Goal: Transaction & Acquisition: Purchase product/service

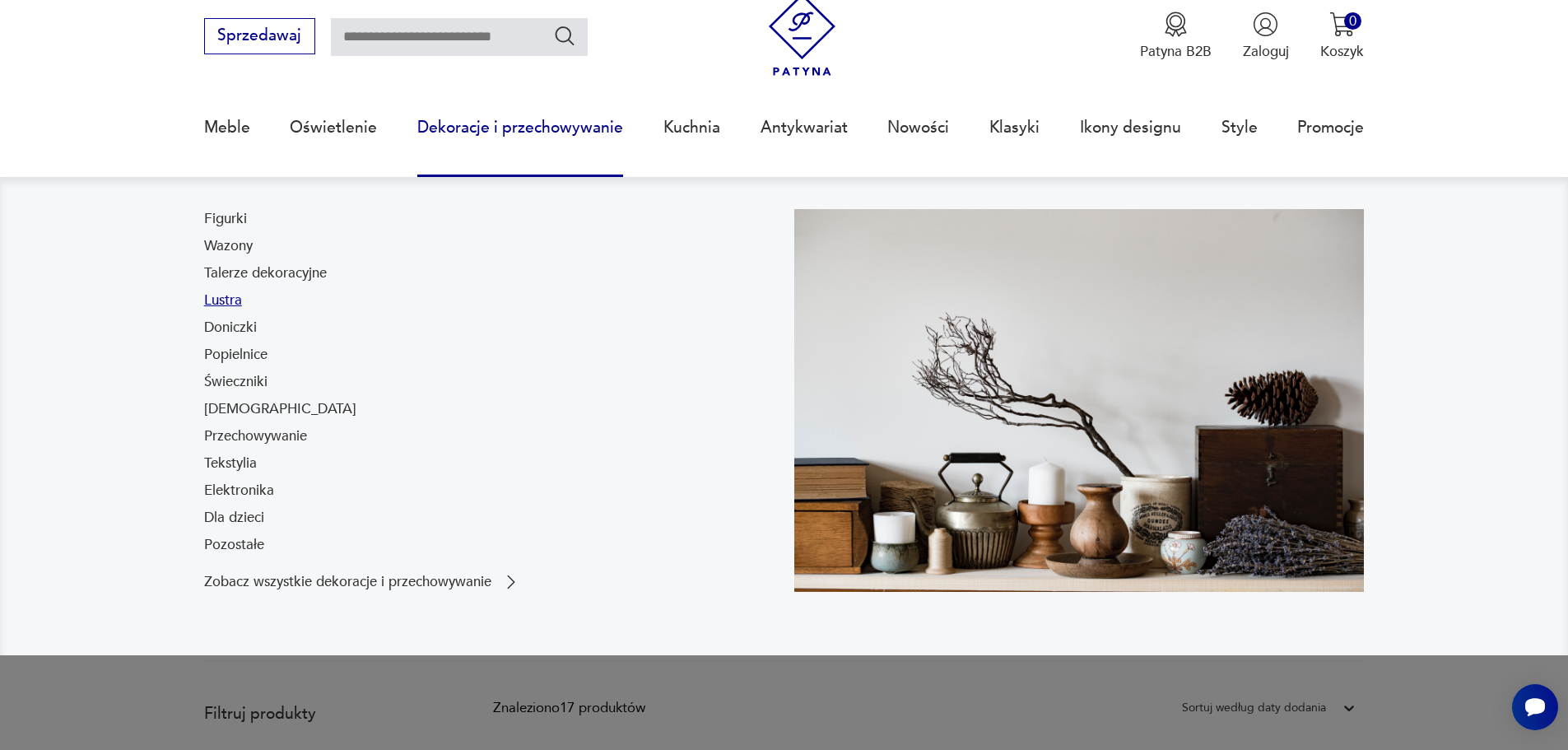
click at [226, 306] on link "Lustra" at bounding box center [223, 300] width 38 height 19
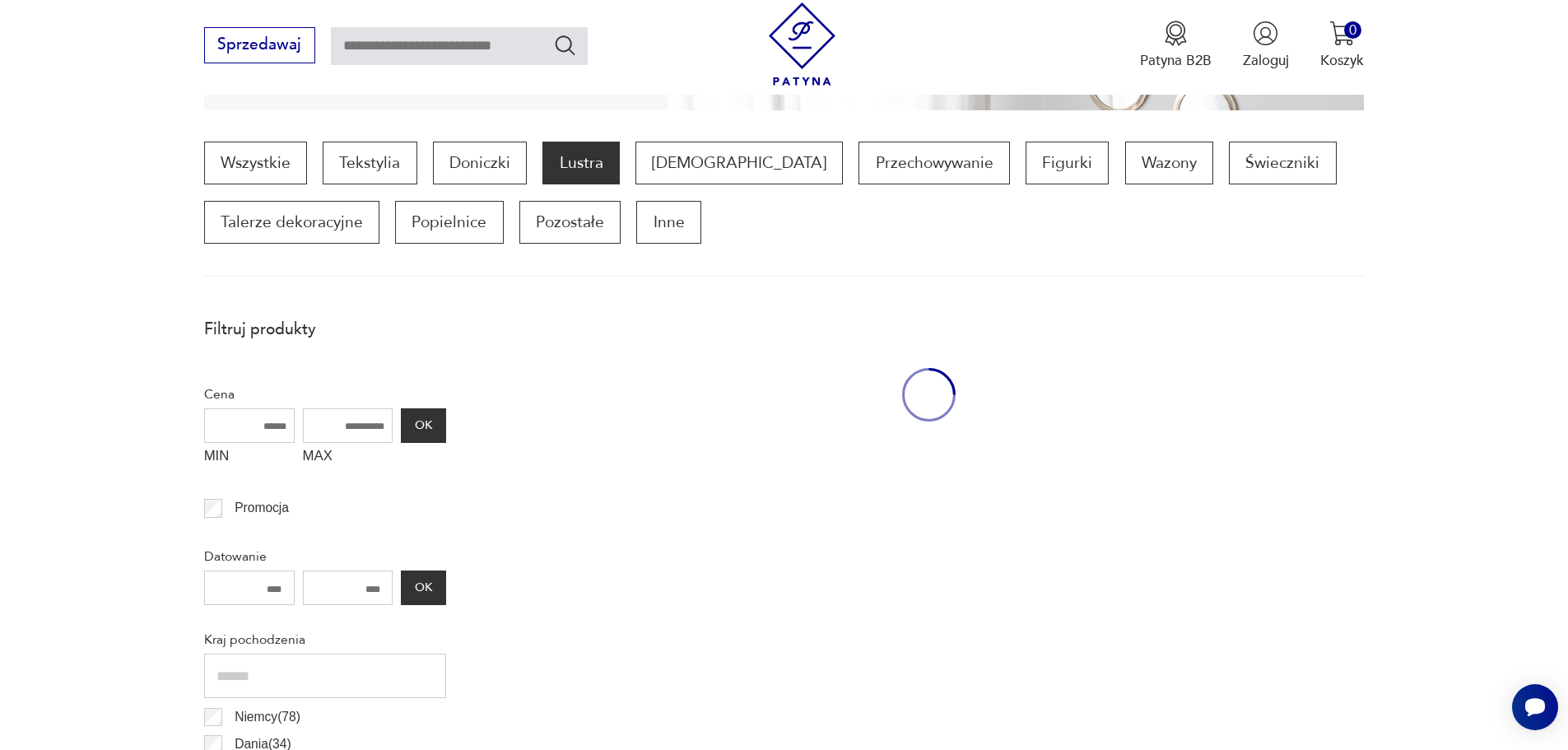
scroll to position [489, 0]
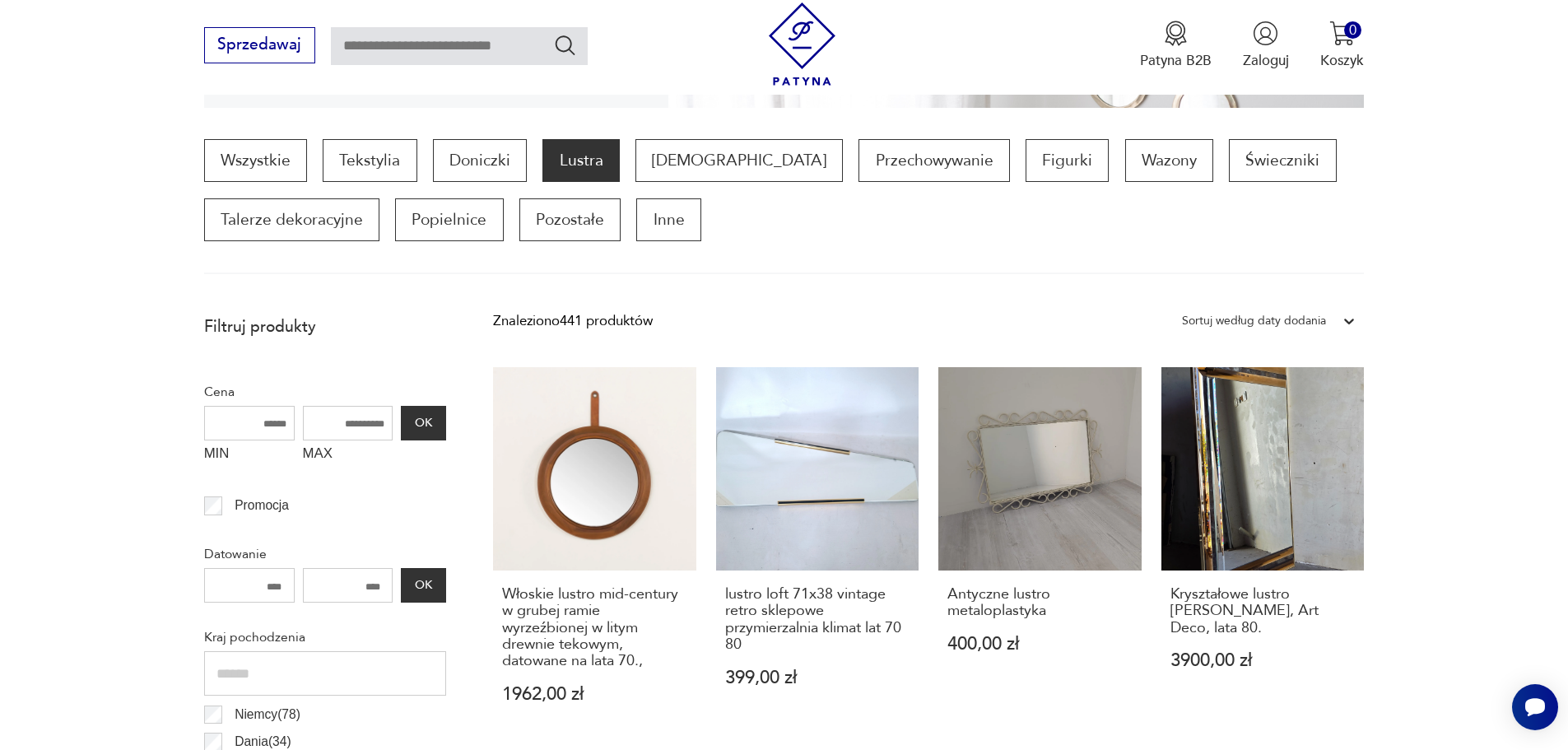
click at [258, 420] on input "MIN" at bounding box center [249, 423] width 90 height 35
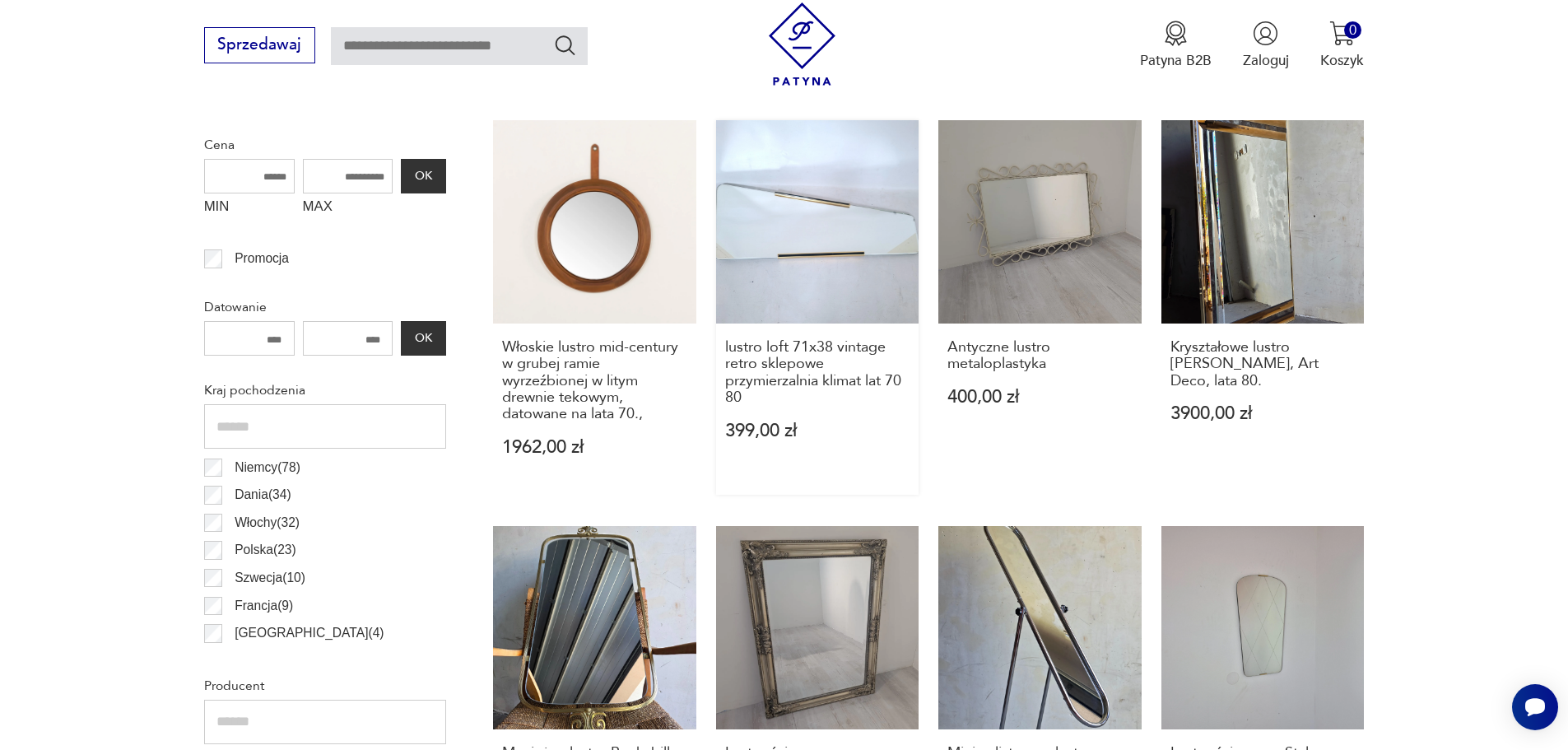
click at [830, 188] on link "lustro loft 71x38 vintage retro sklepowe przymierzalnia klimat lat 70 80 399,00…" at bounding box center [817, 307] width 203 height 375
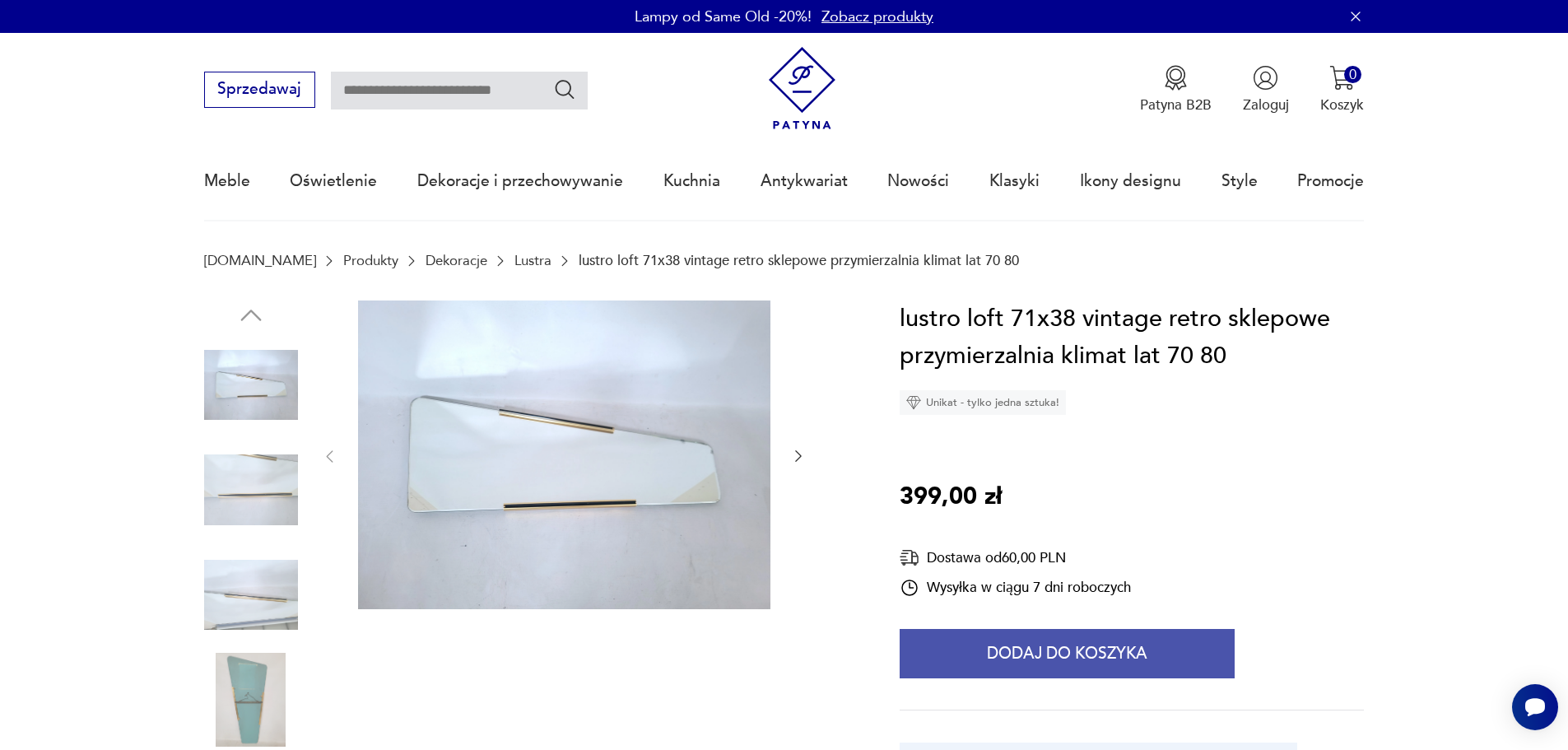
click at [1061, 645] on button "Dodaj do koszyka" at bounding box center [1067, 654] width 335 height 49
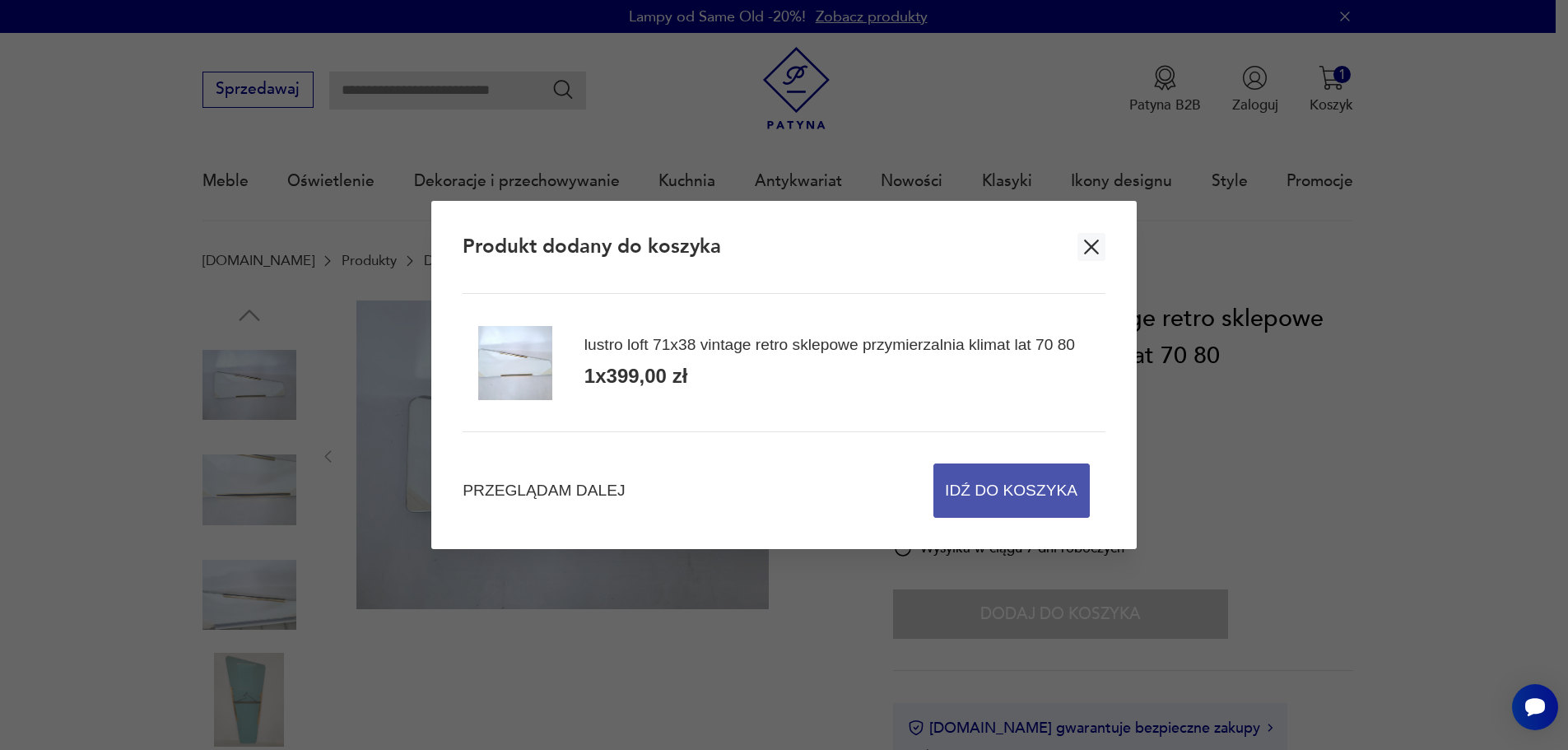
click at [1028, 500] on span "Idź do koszyka" at bounding box center [1011, 491] width 133 height 52
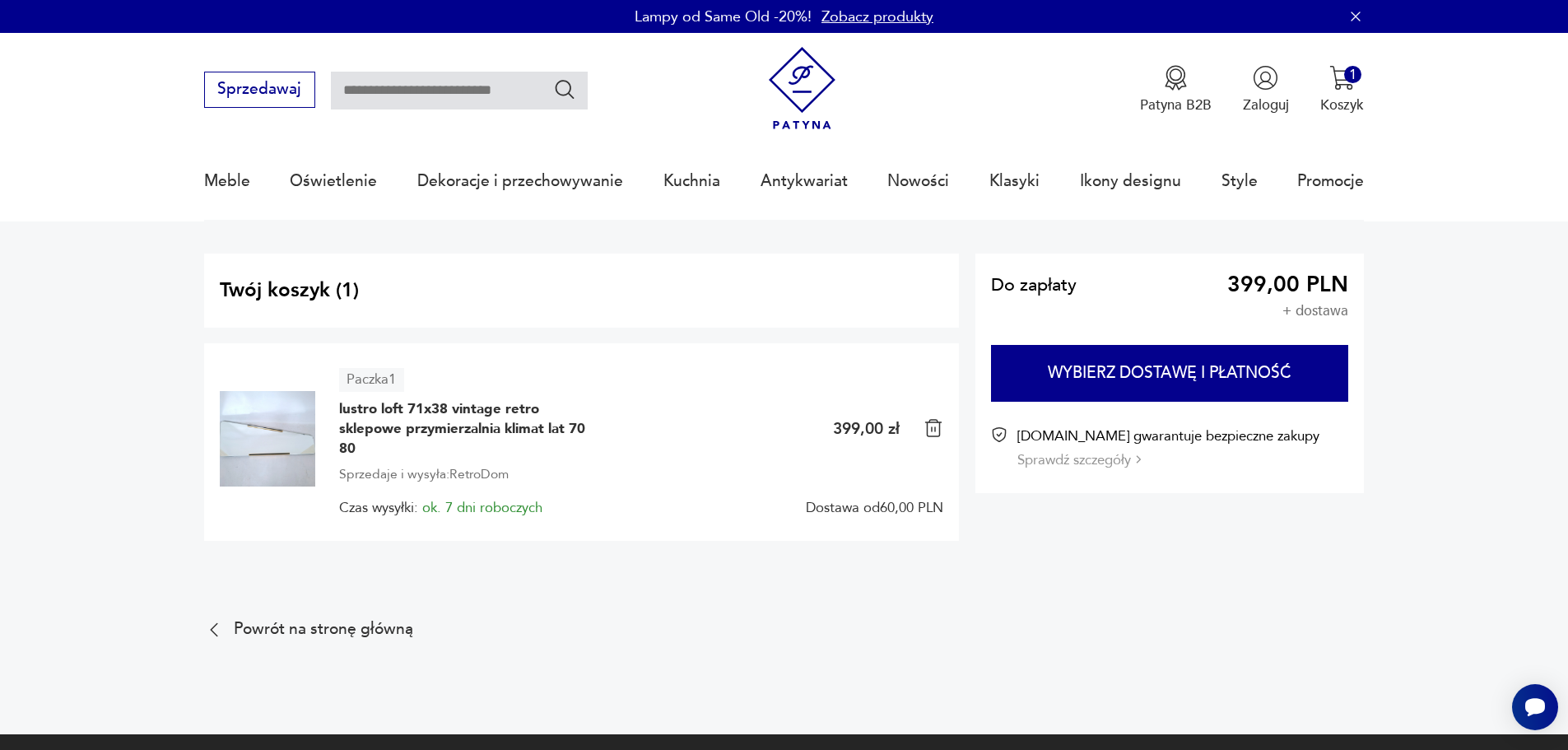
click at [815, 57] on img at bounding box center [802, 89] width 83 height 83
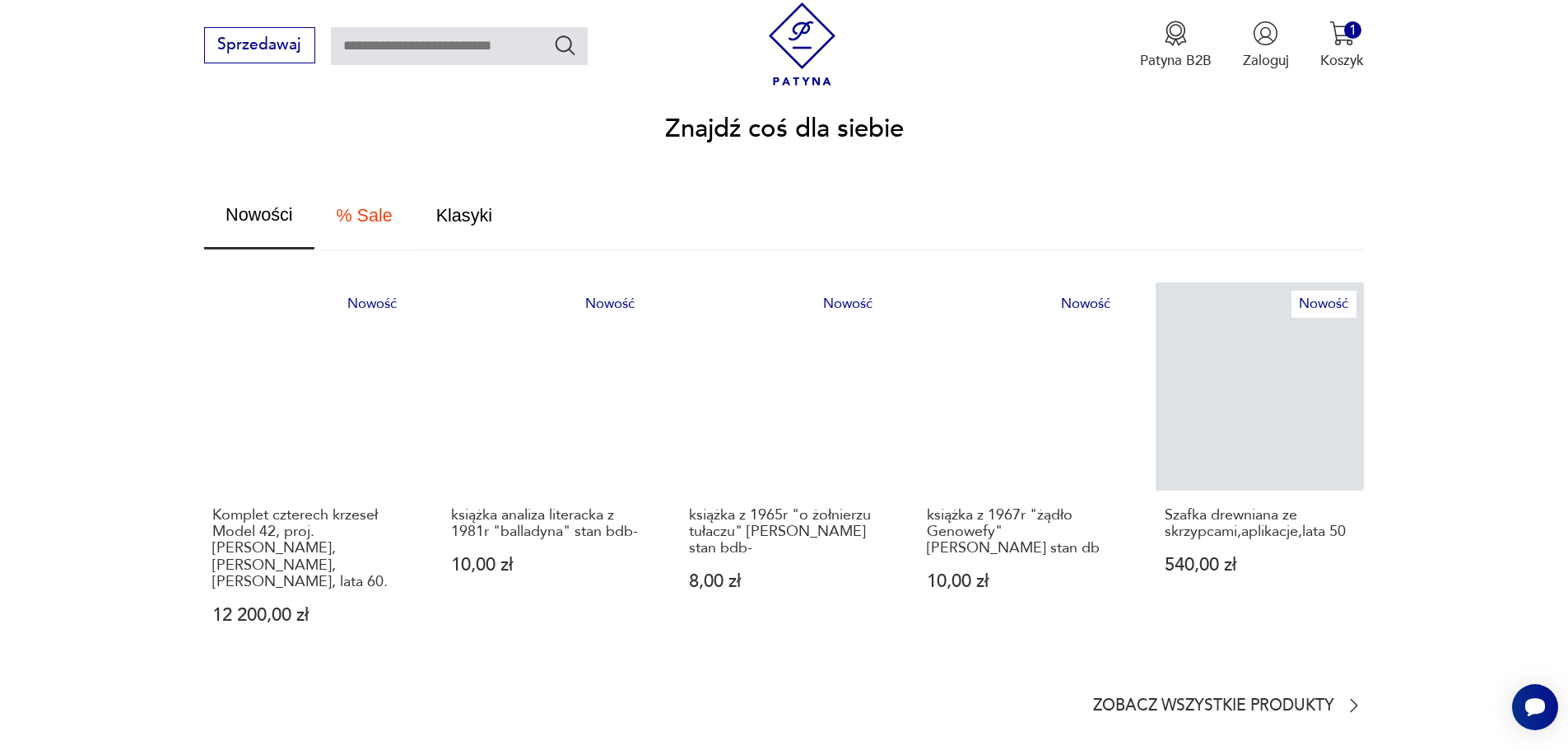
scroll to position [988, 0]
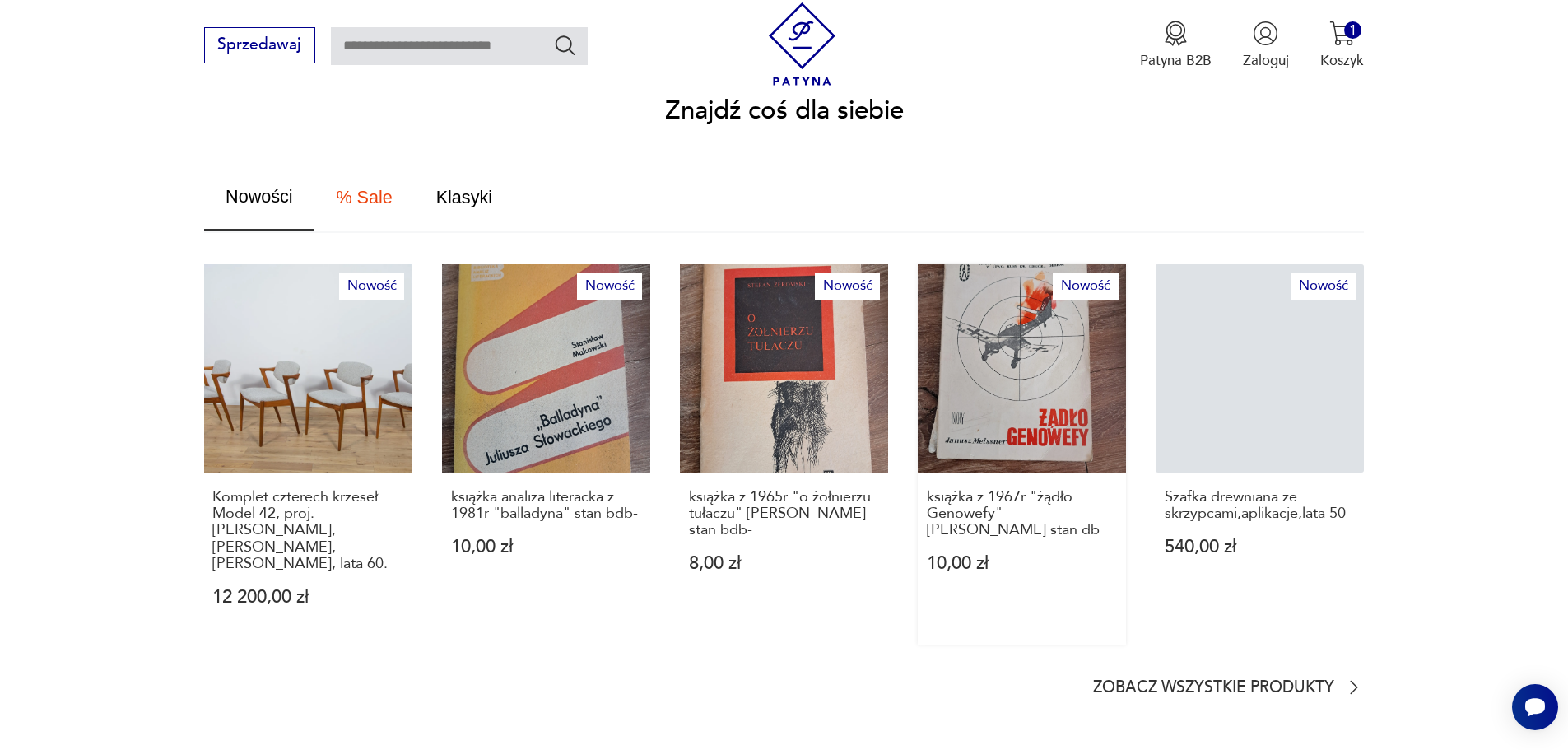
click at [978, 330] on link "Nowość książka z 1967r "żądło Genowefy" [PERSON_NAME] stan db 10,00 zł" at bounding box center [1022, 454] width 209 height 379
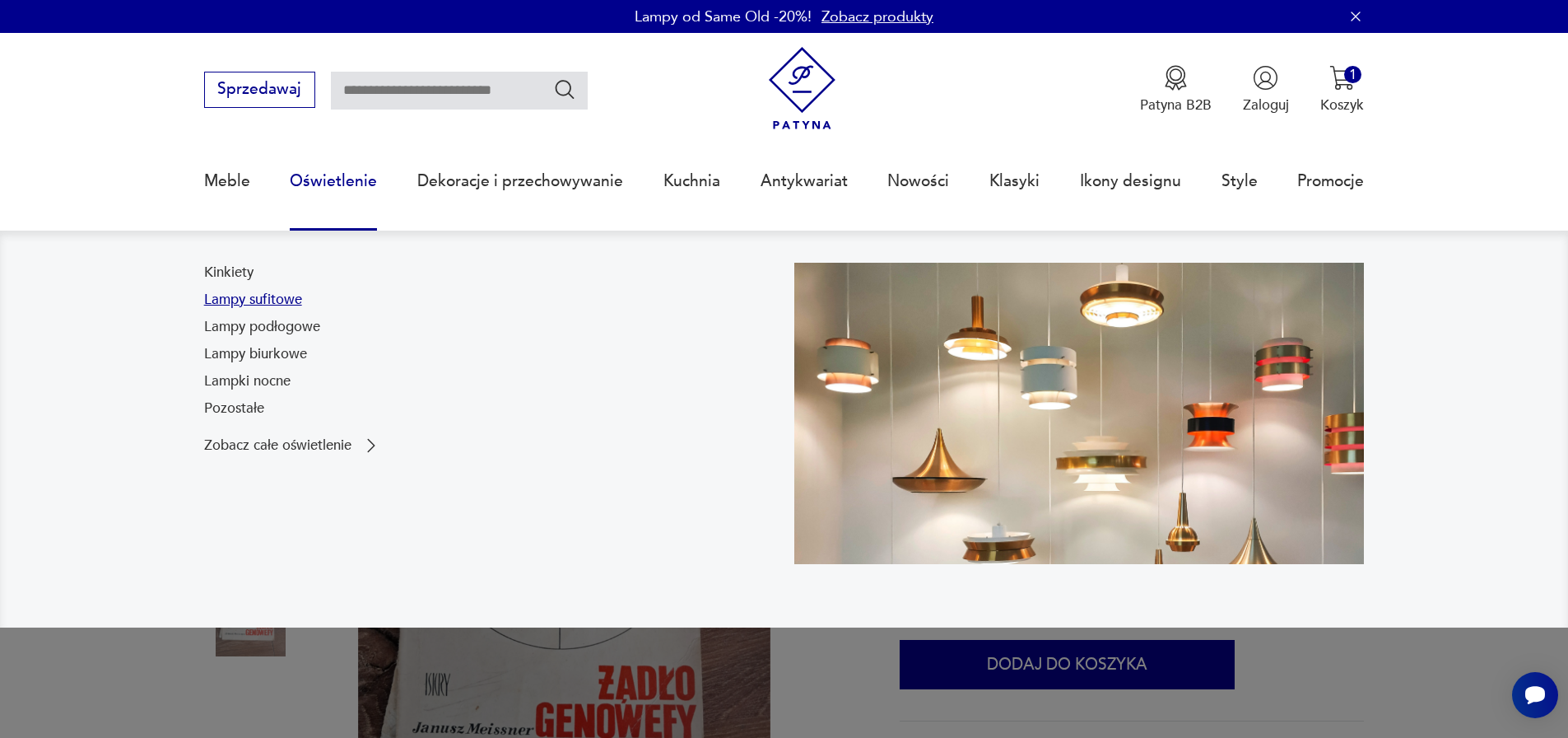
click at [253, 295] on link "Lampy sufitowe" at bounding box center [253, 299] width 98 height 19
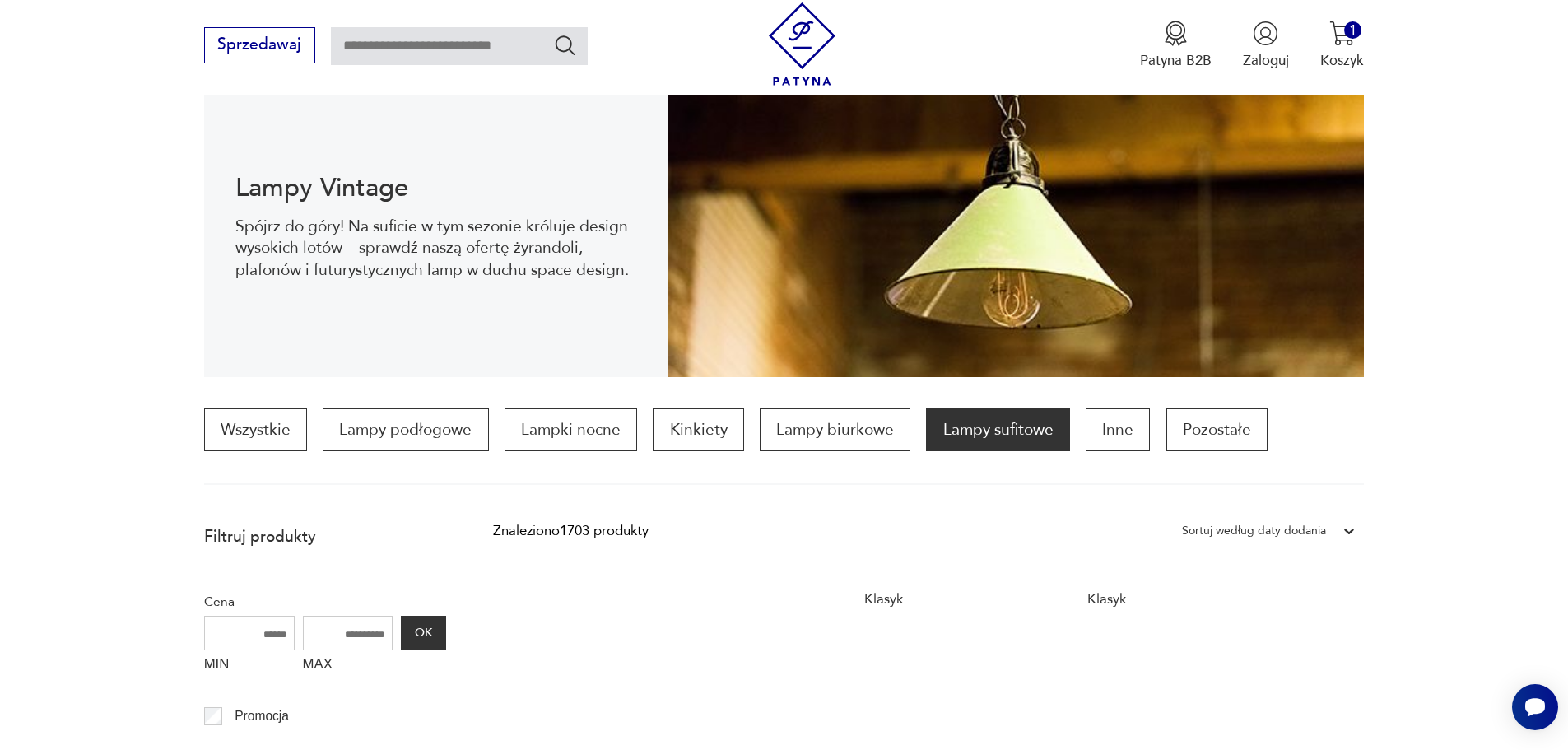
scroll to position [384, 0]
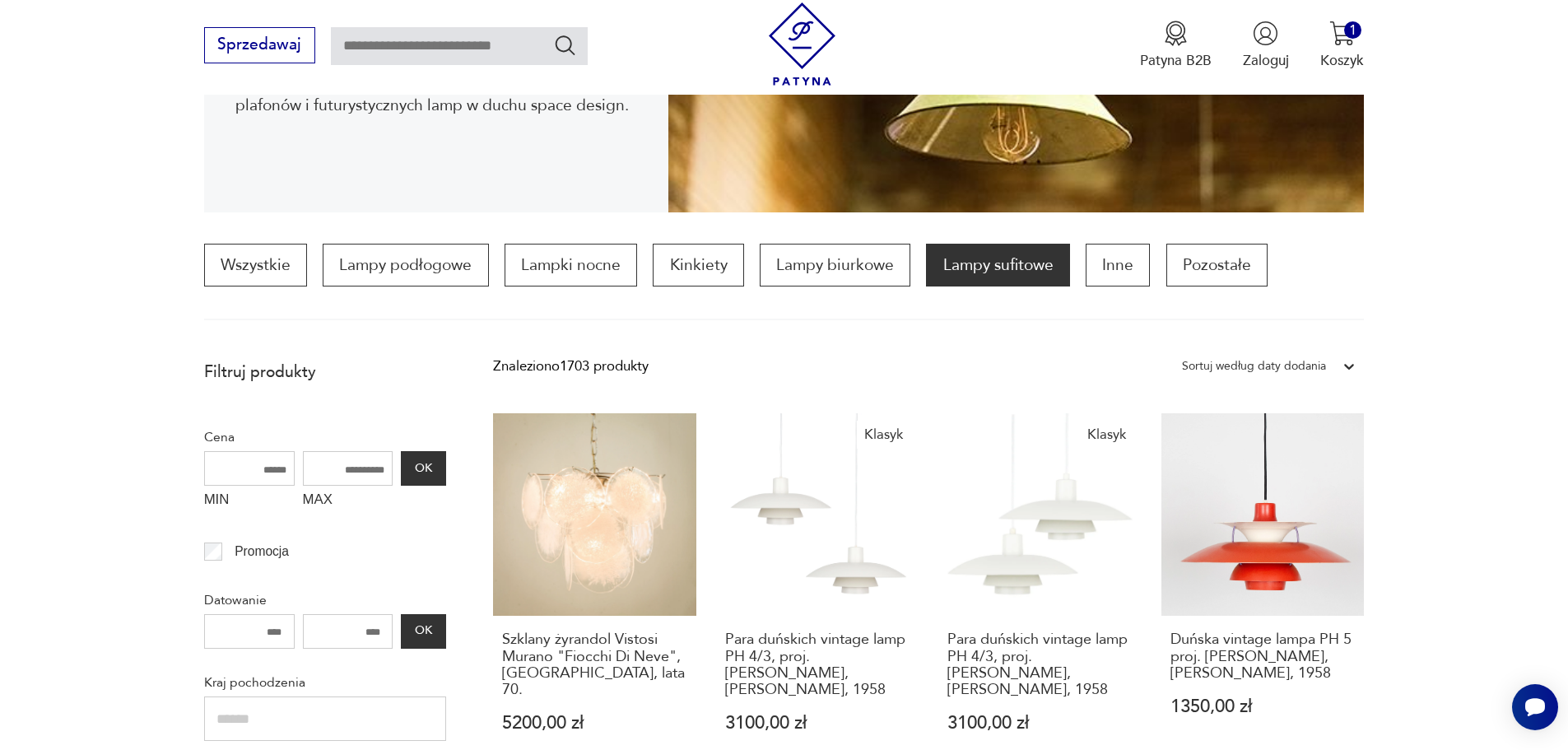
click at [247, 467] on input "MIN" at bounding box center [249, 468] width 90 height 35
click at [343, 465] on input "MAX" at bounding box center [348, 468] width 90 height 35
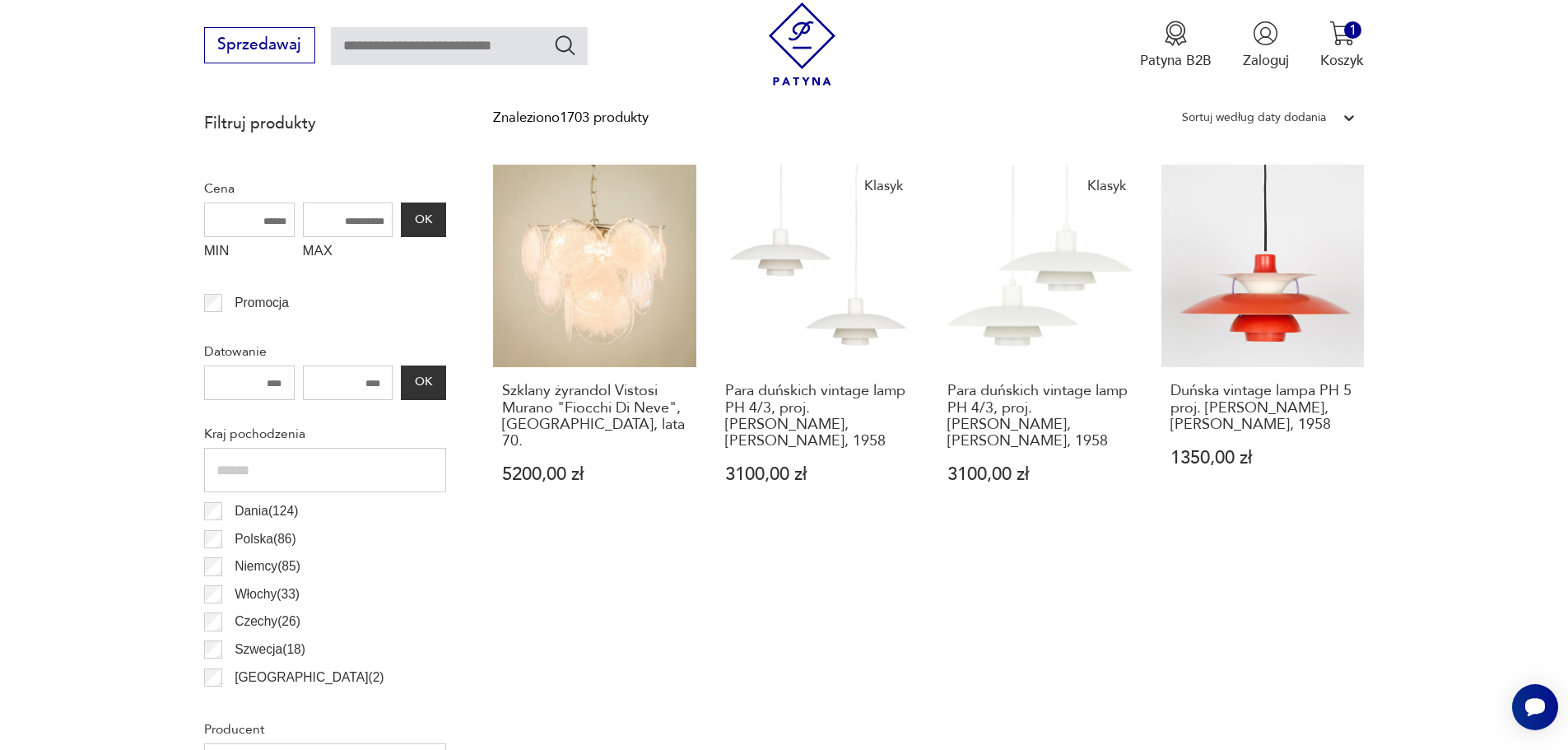
scroll to position [714, 0]
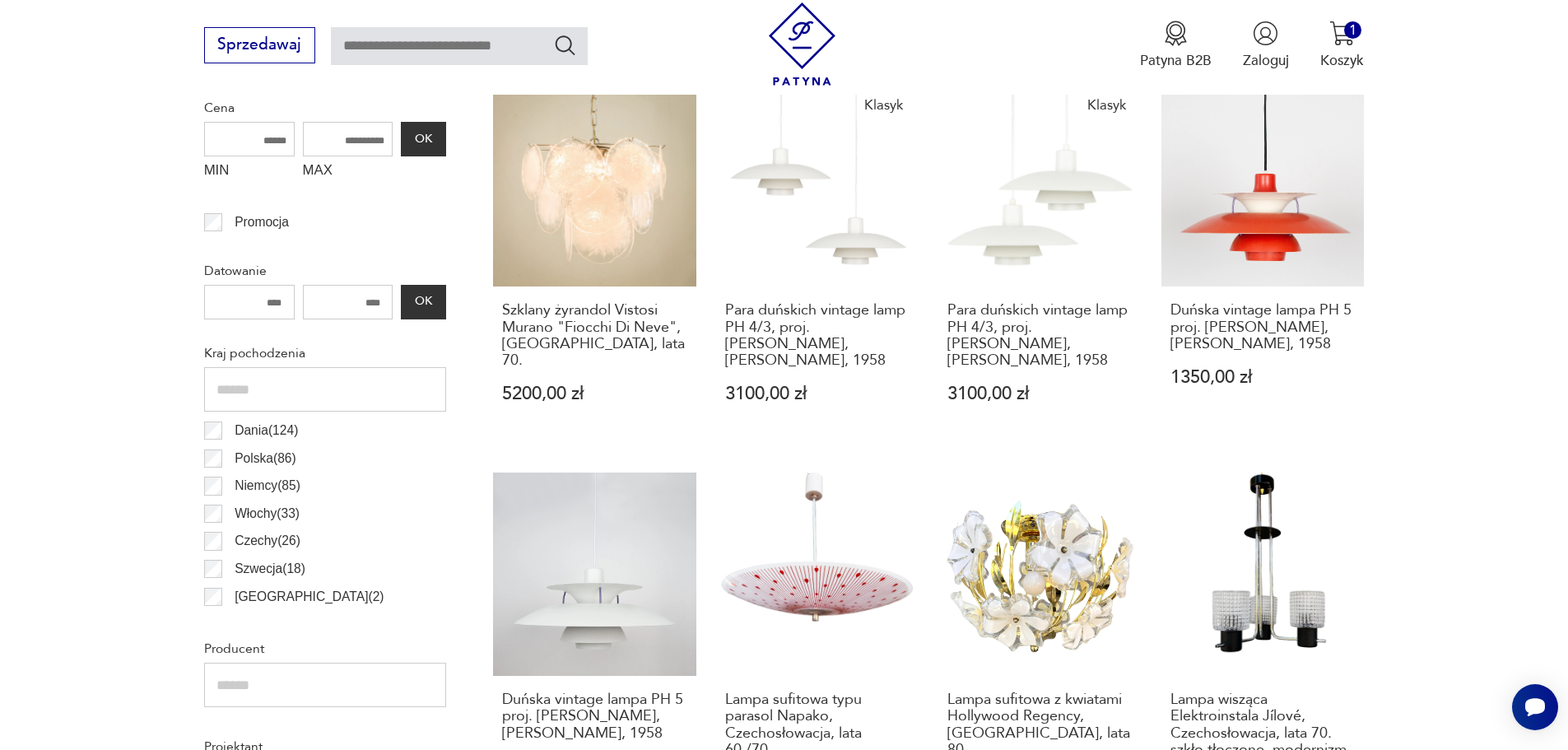
click at [261, 489] on p "Niemcy ( 85 )" at bounding box center [268, 486] width 66 height 21
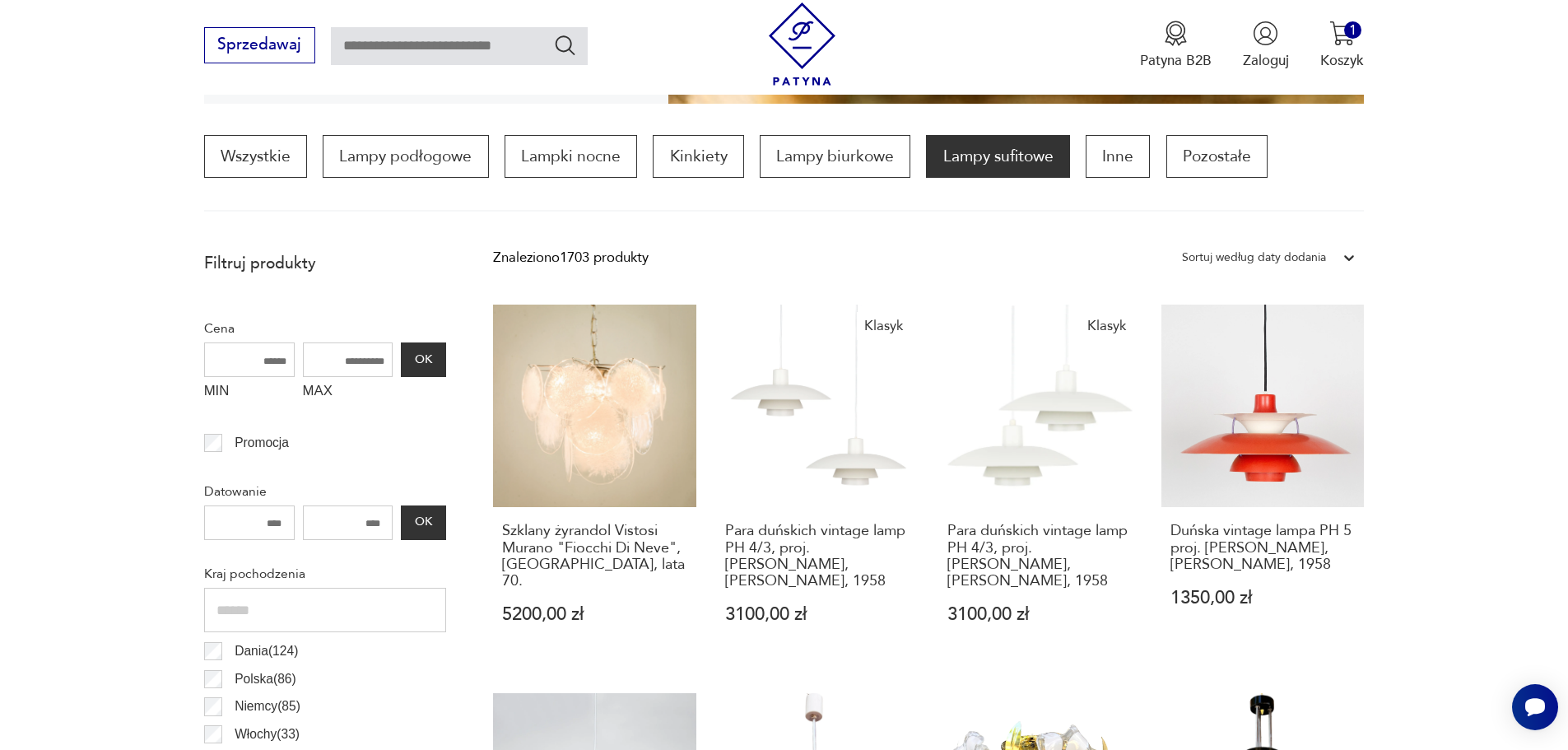
scroll to position [489, 0]
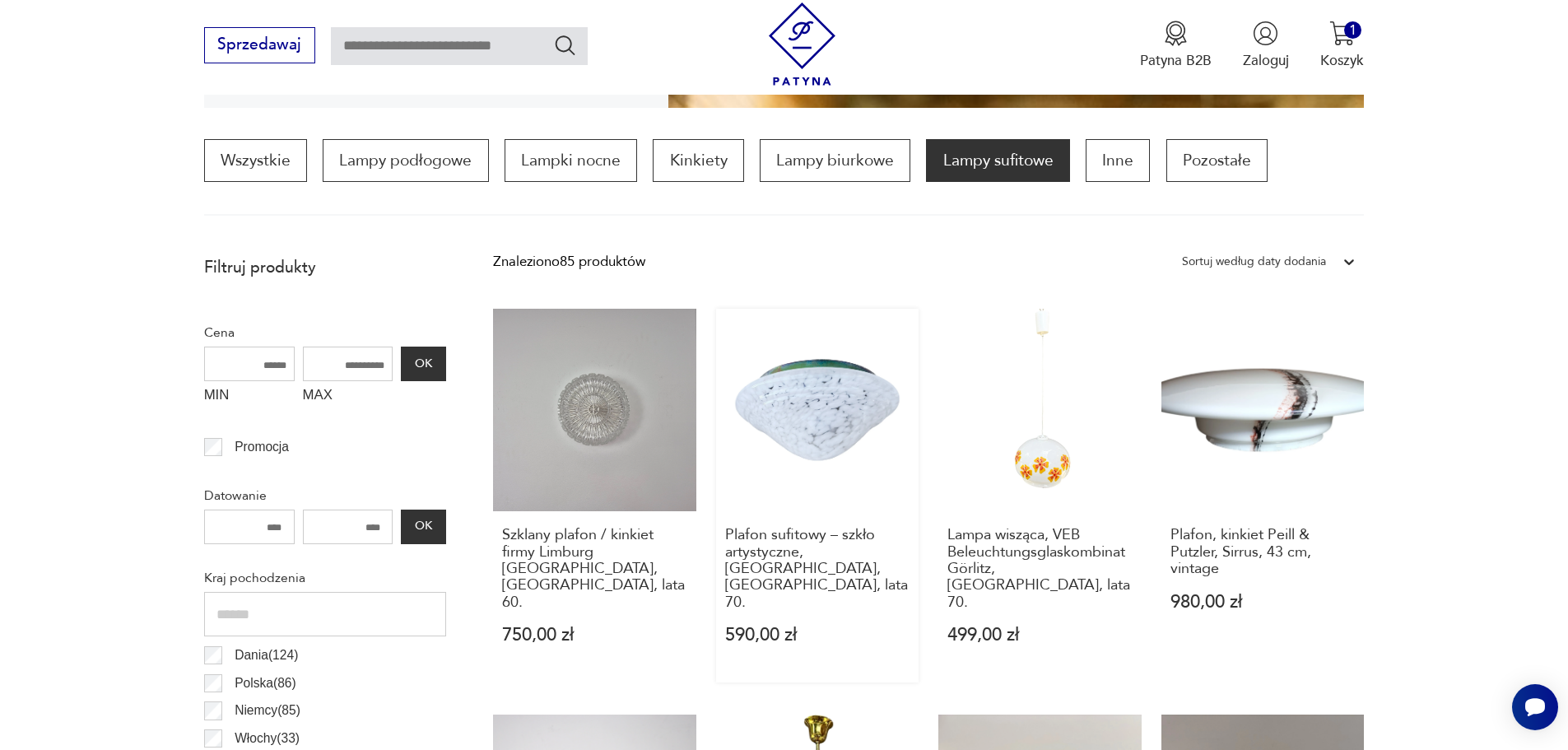
click at [777, 431] on link "Plafon sufitowy – szkło artystyczne, [GEOGRAPHIC_DATA], [GEOGRAPHIC_DATA], lata…" at bounding box center [817, 497] width 203 height 375
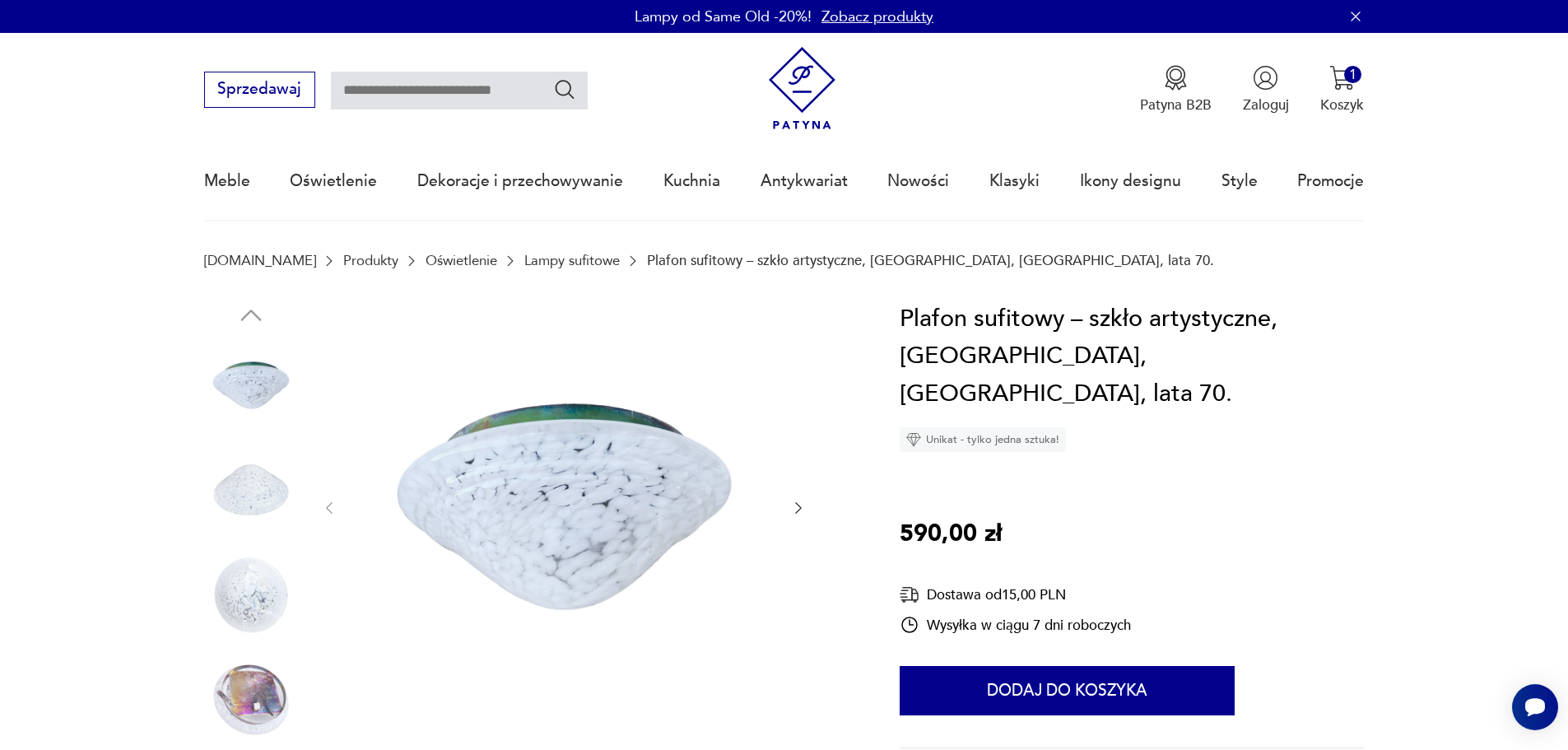
click at [259, 498] on img at bounding box center [251, 489] width 94 height 94
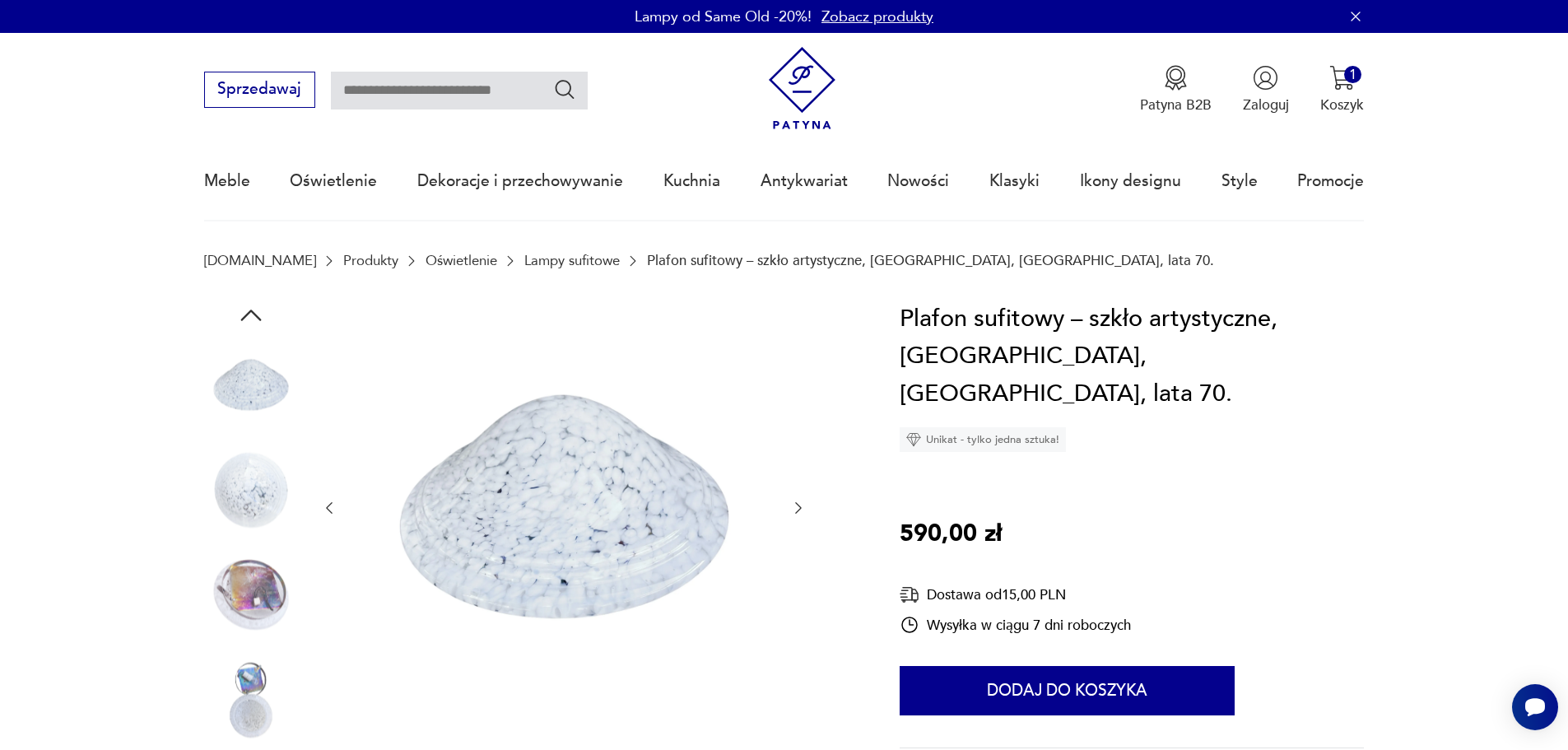
click at [253, 541] on div at bounding box center [251, 438] width 94 height 411
click at [244, 324] on icon "button" at bounding box center [251, 315] width 30 height 30
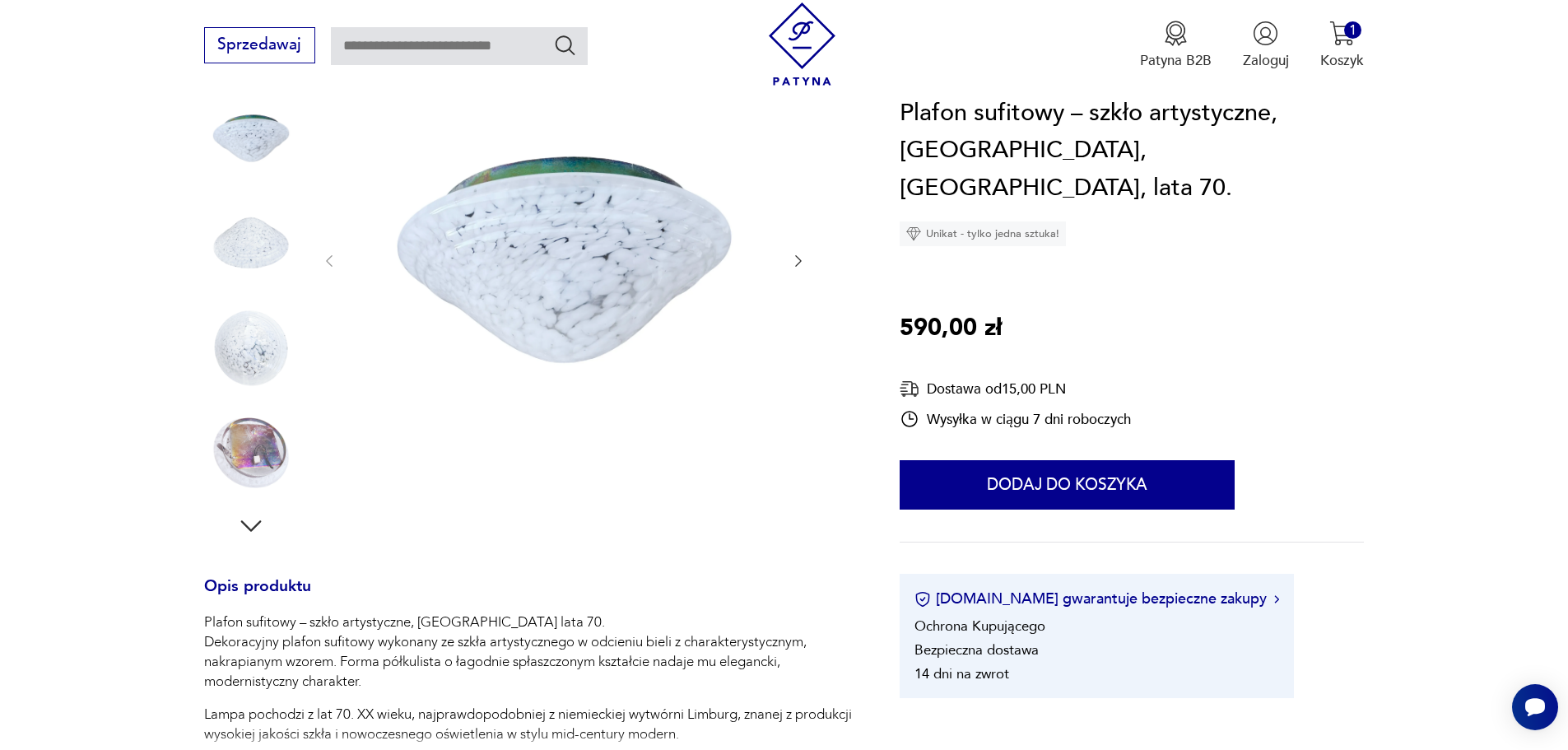
scroll to position [494, 0]
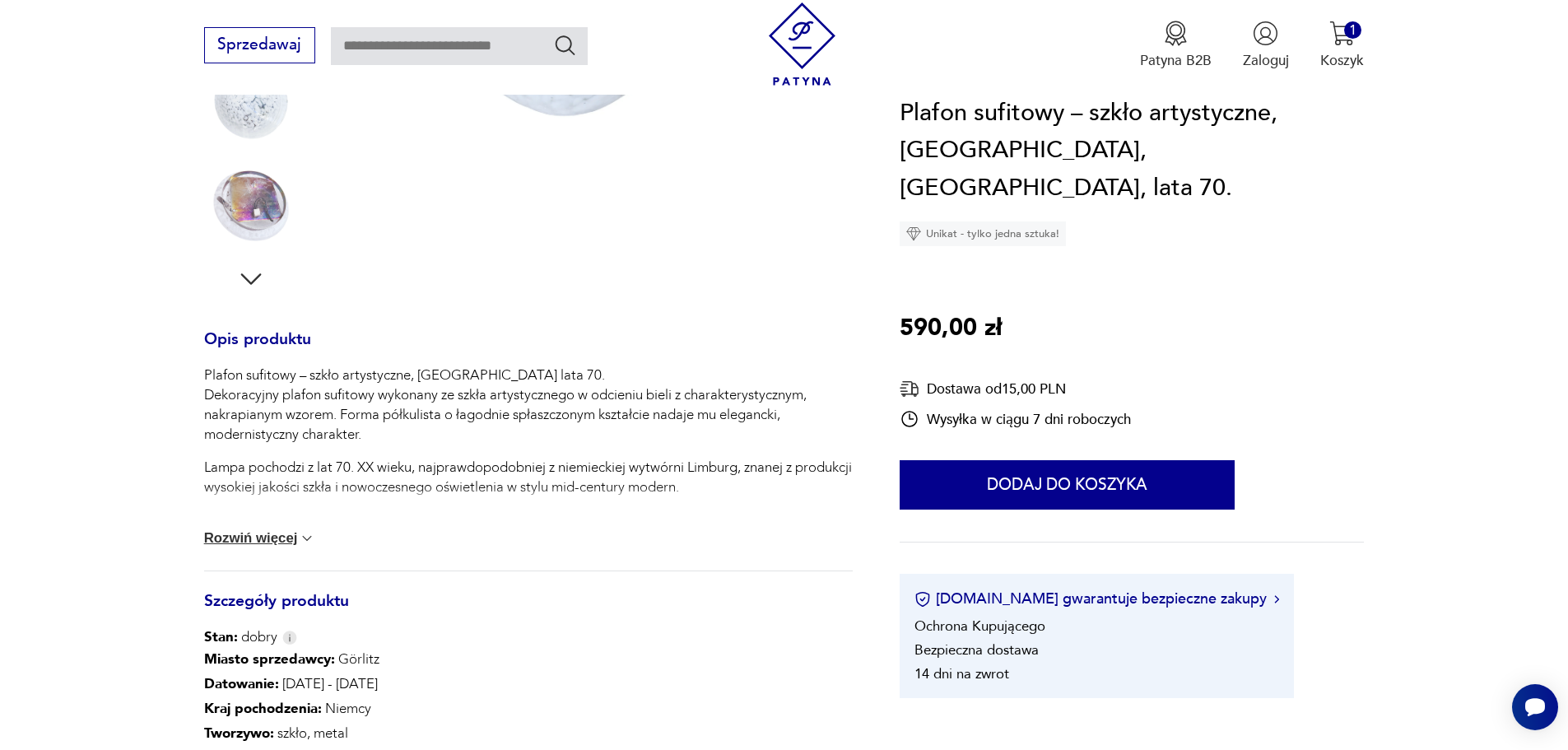
click at [283, 546] on button "Rozwiń więcej" at bounding box center [260, 538] width 112 height 16
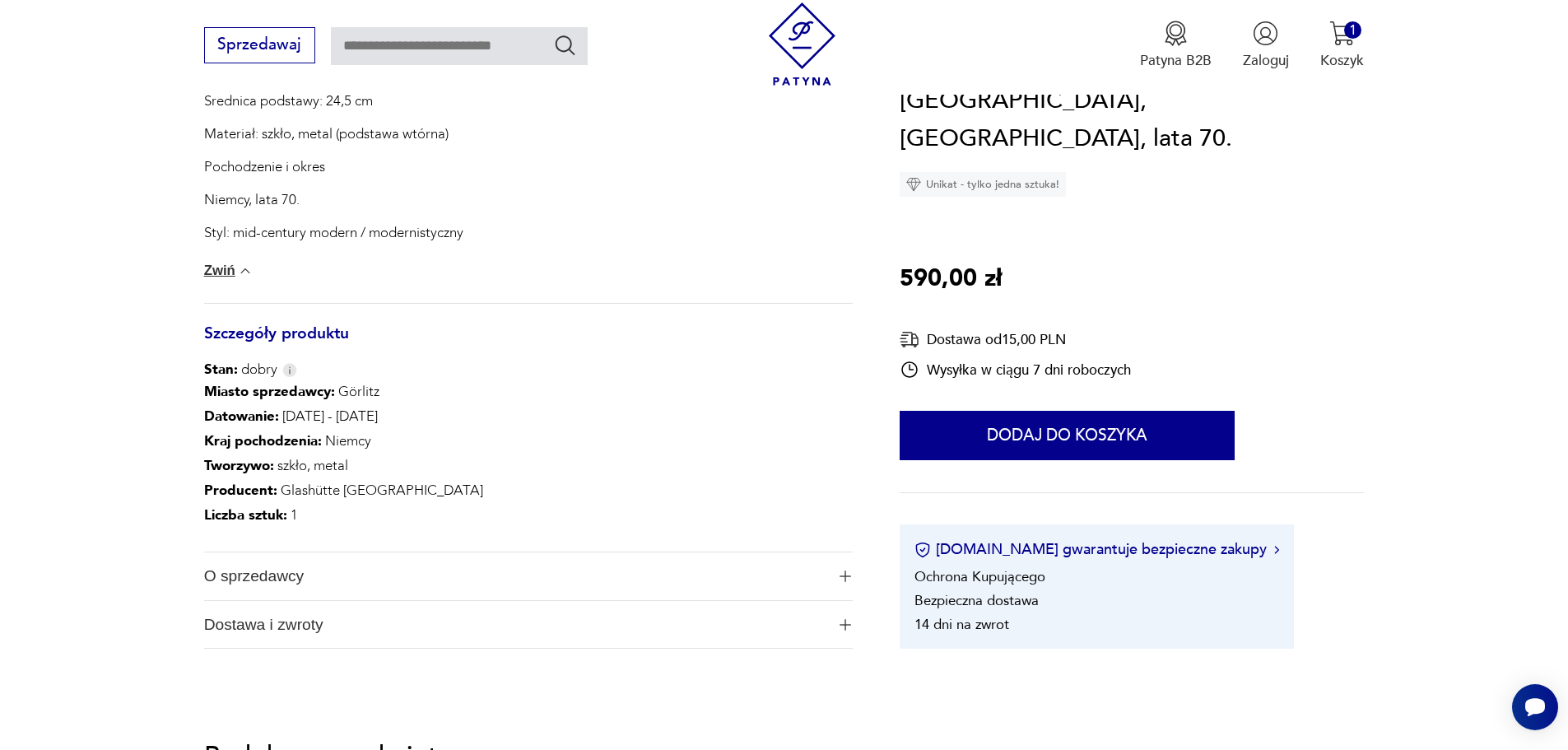
scroll to position [1070, 0]
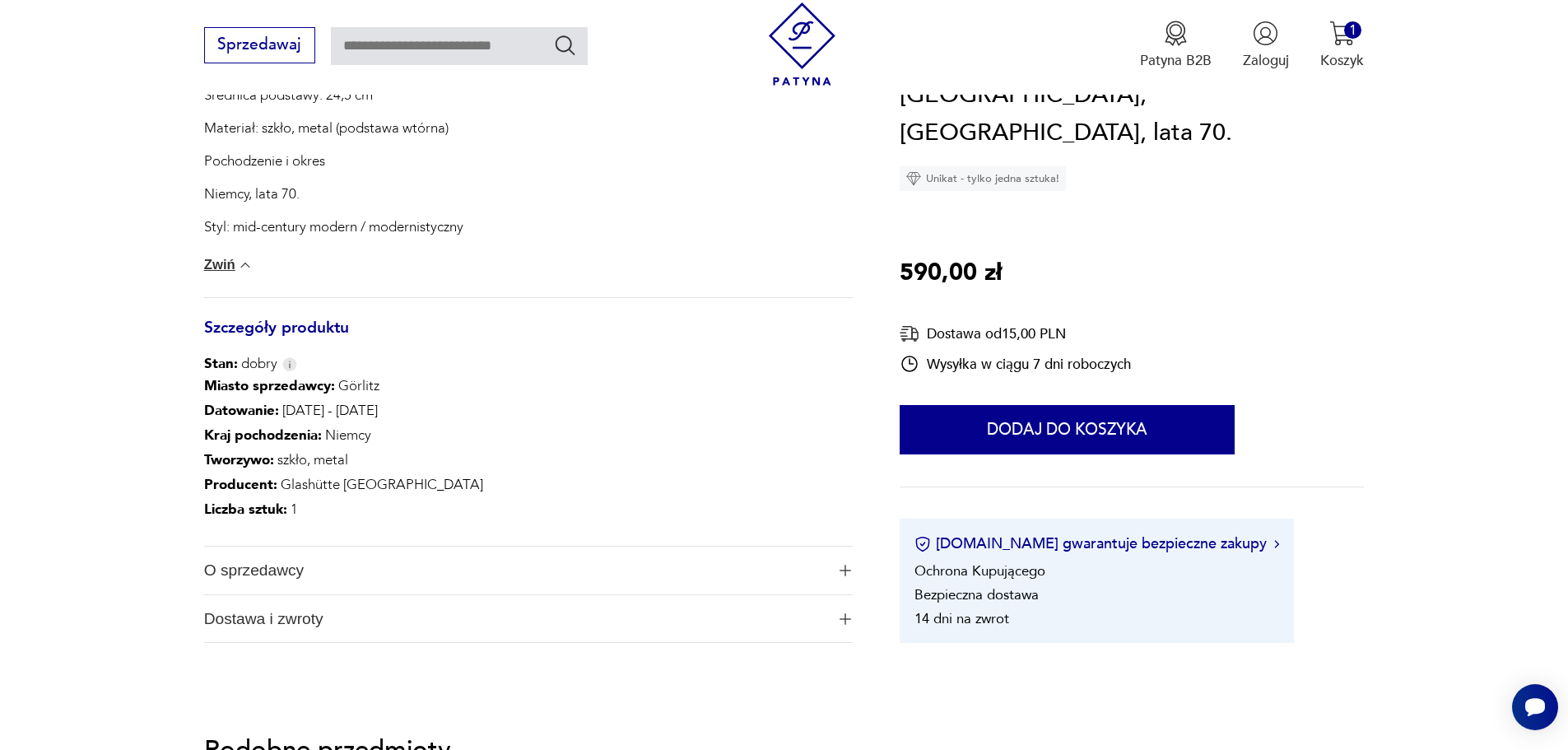
click at [312, 579] on span "O sprzedawcy" at bounding box center [515, 570] width 621 height 48
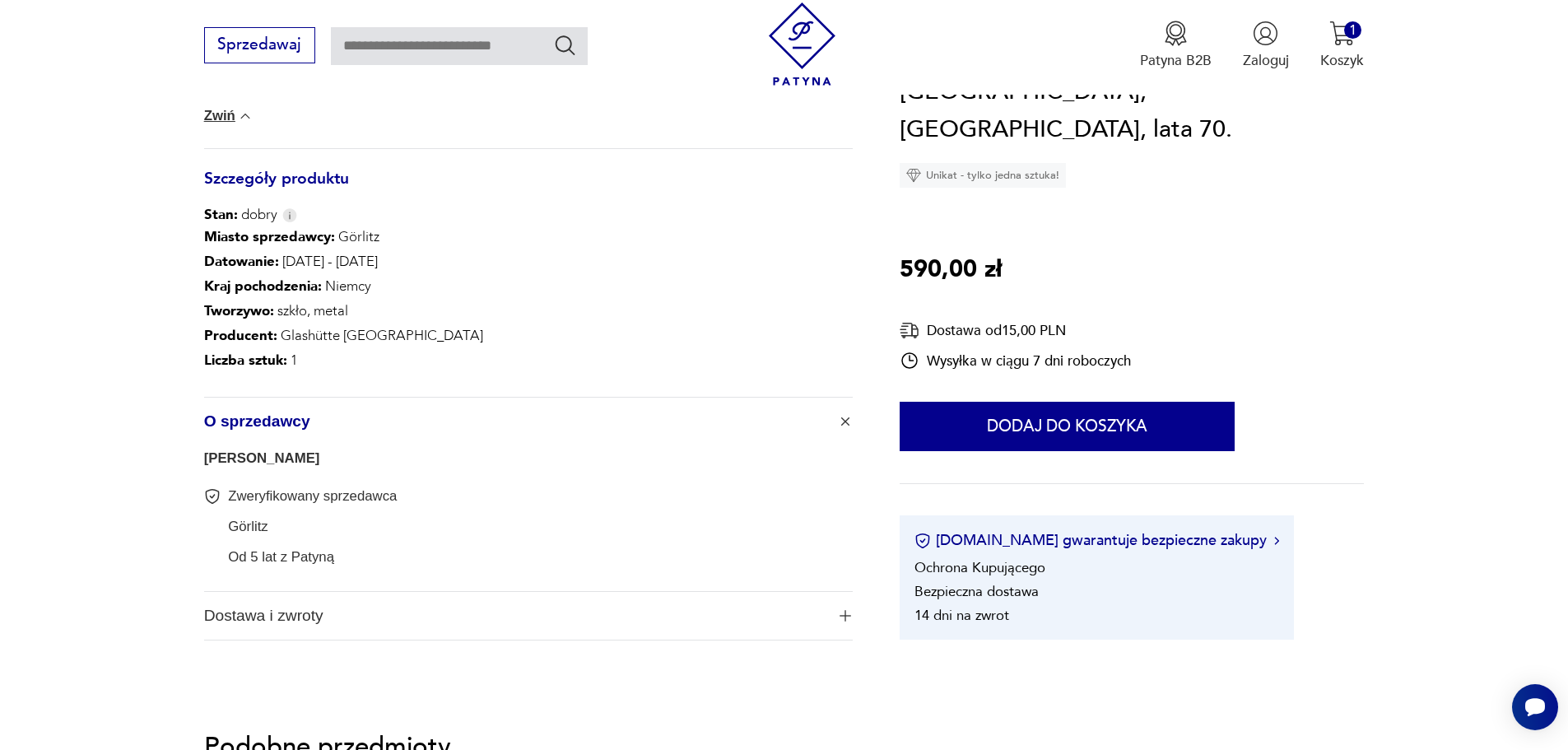
scroll to position [1235, 0]
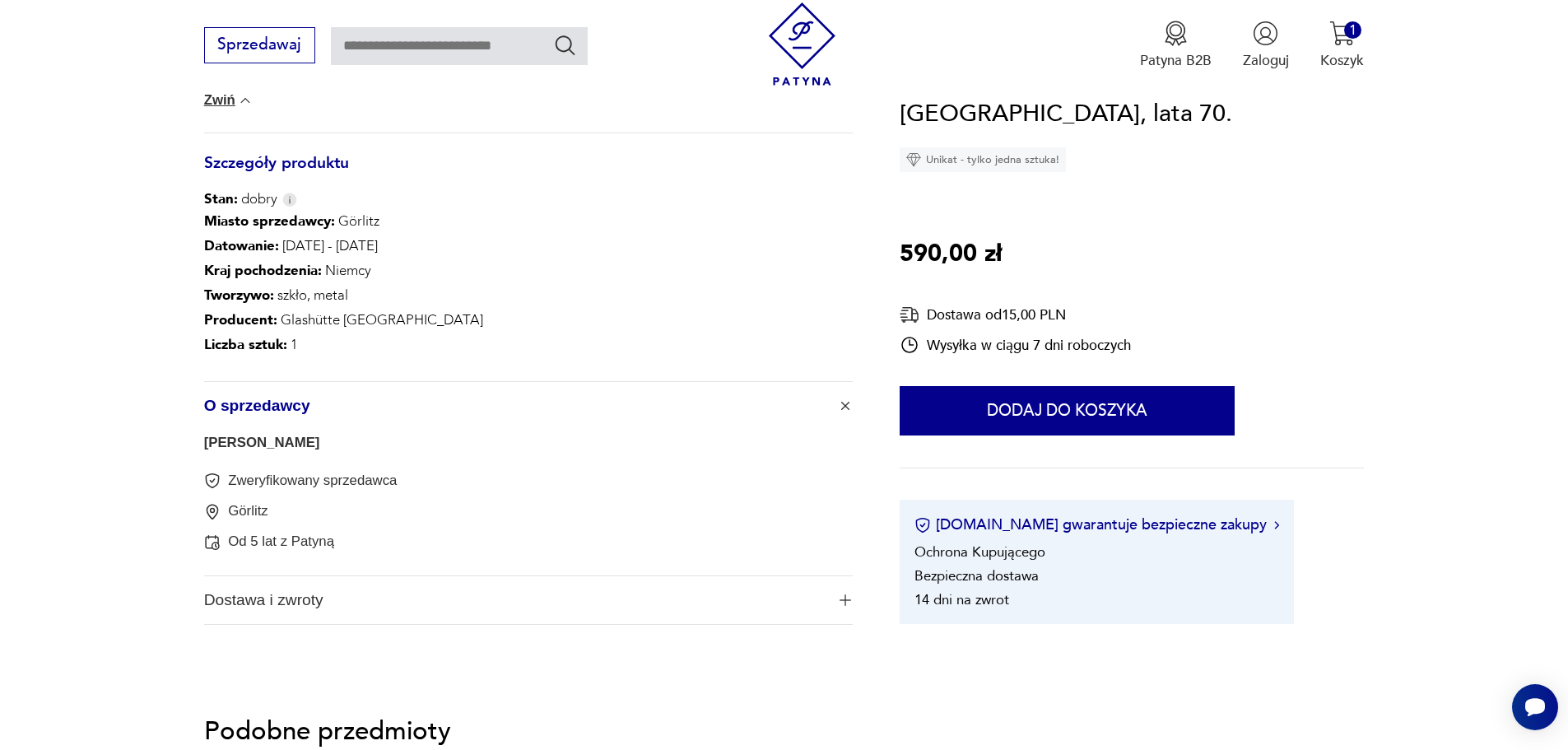
click at [417, 605] on span "Dostawa i zwroty" at bounding box center [515, 600] width 621 height 48
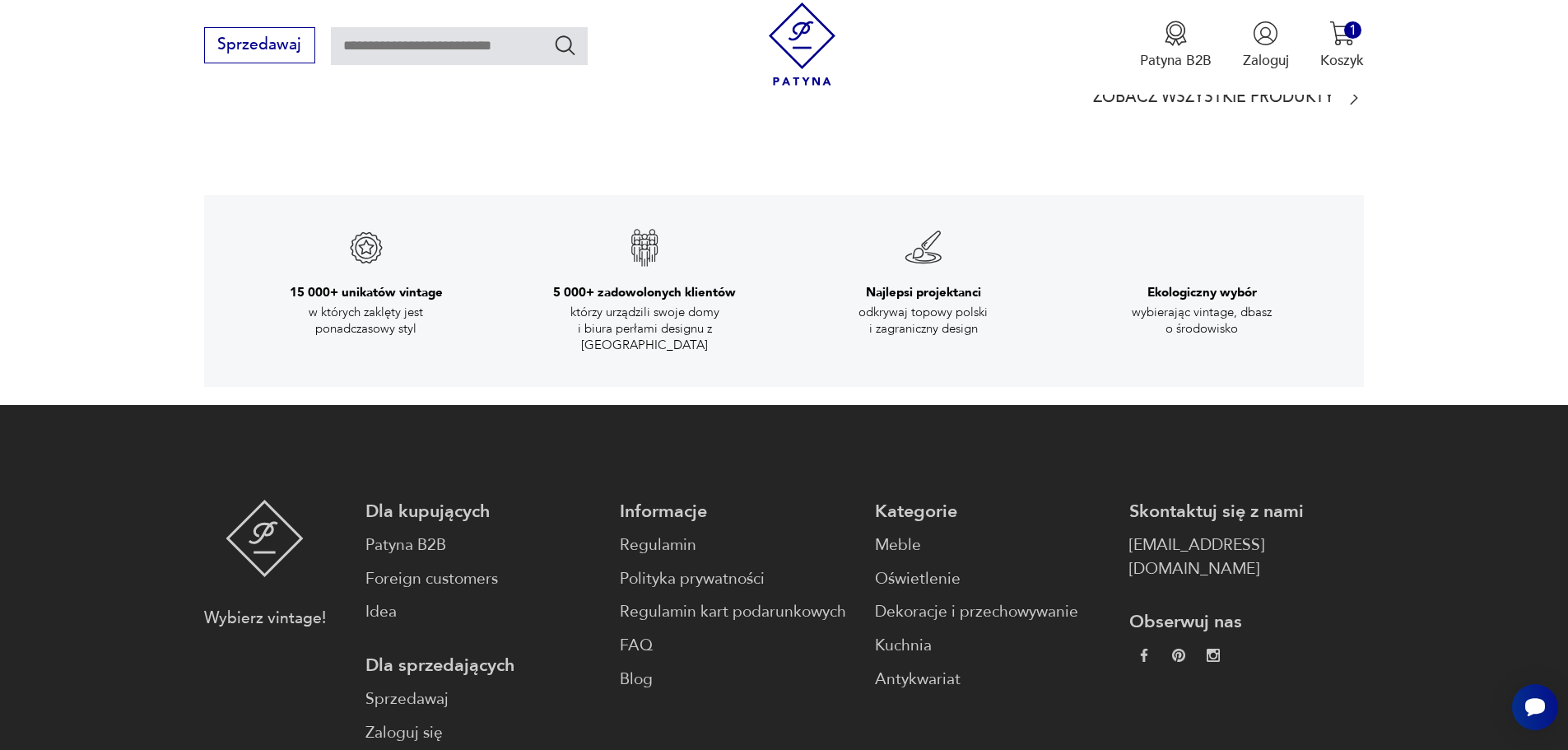
scroll to position [3623, 0]
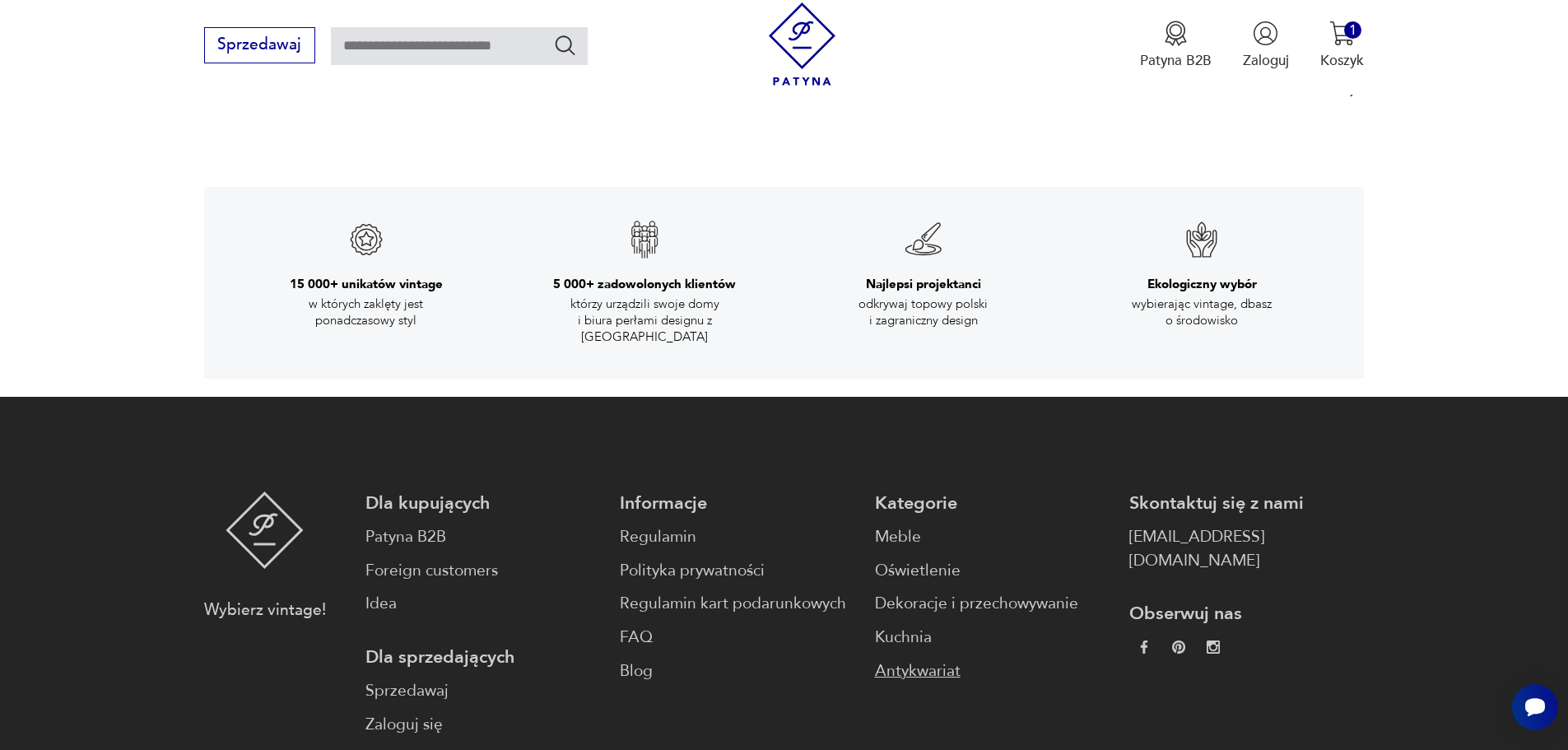
click at [875, 660] on link "Antykwariat" at bounding box center [992, 671] width 235 height 24
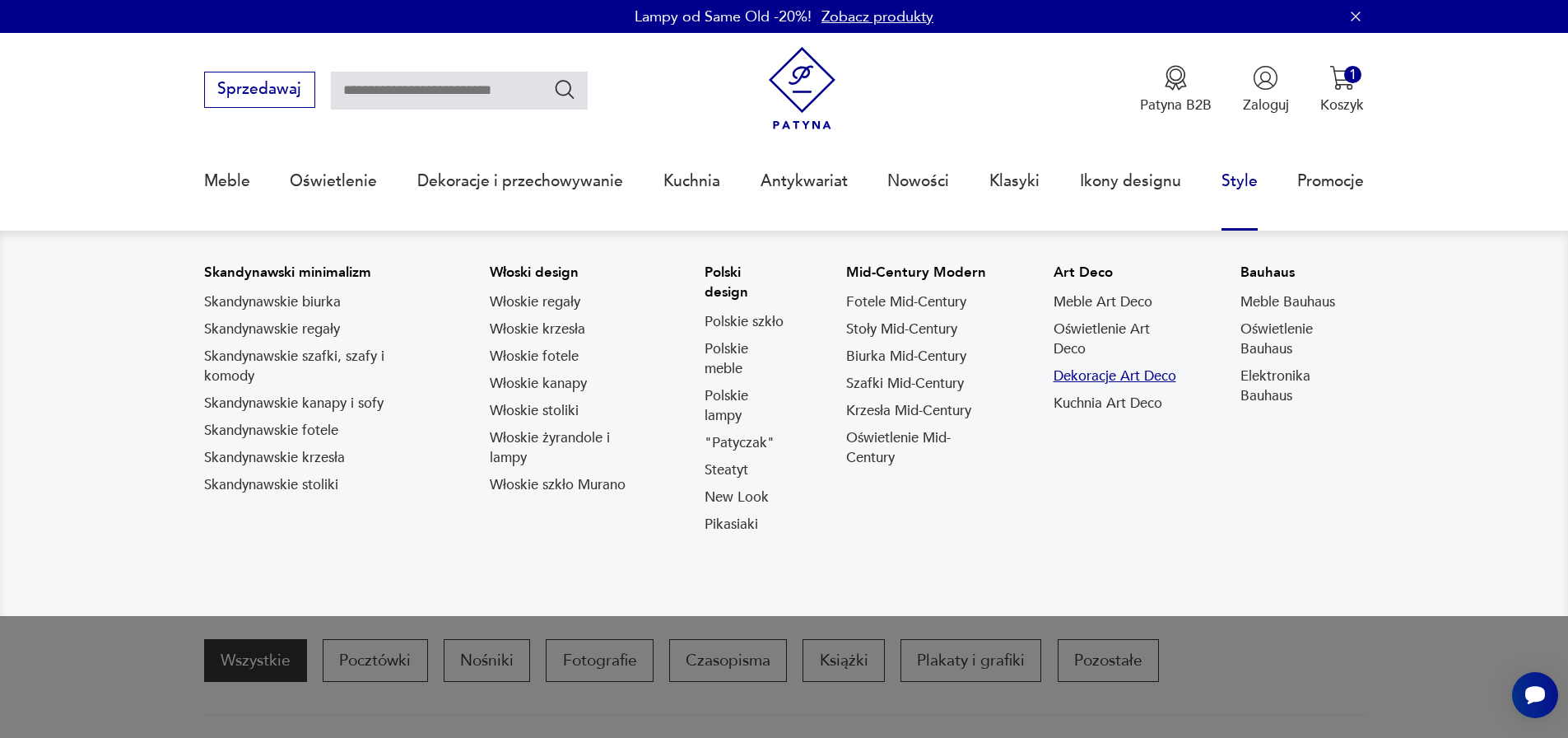
click at [1098, 377] on link "Dekoracje Art Deco" at bounding box center [1115, 376] width 122 height 19
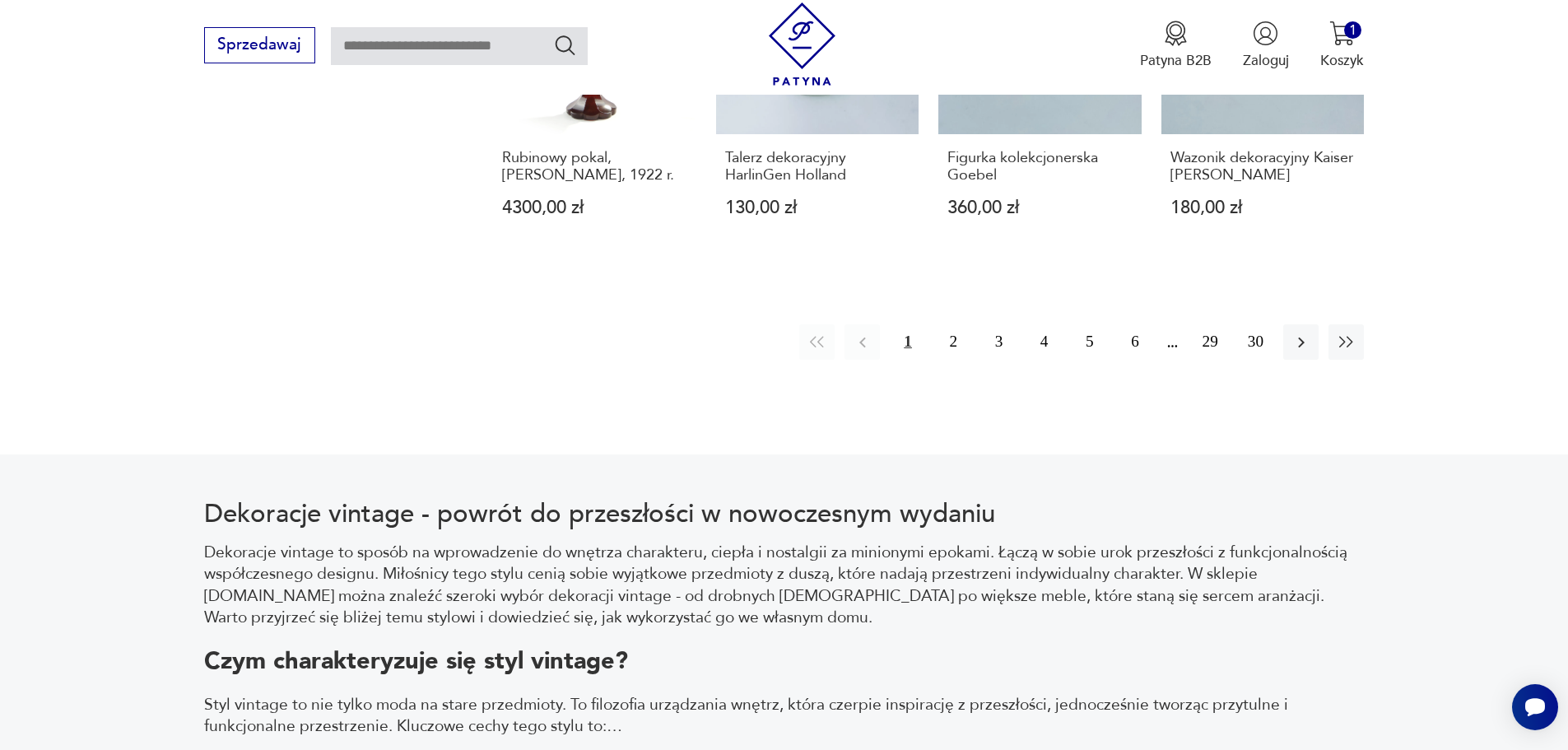
scroll to position [1971, 0]
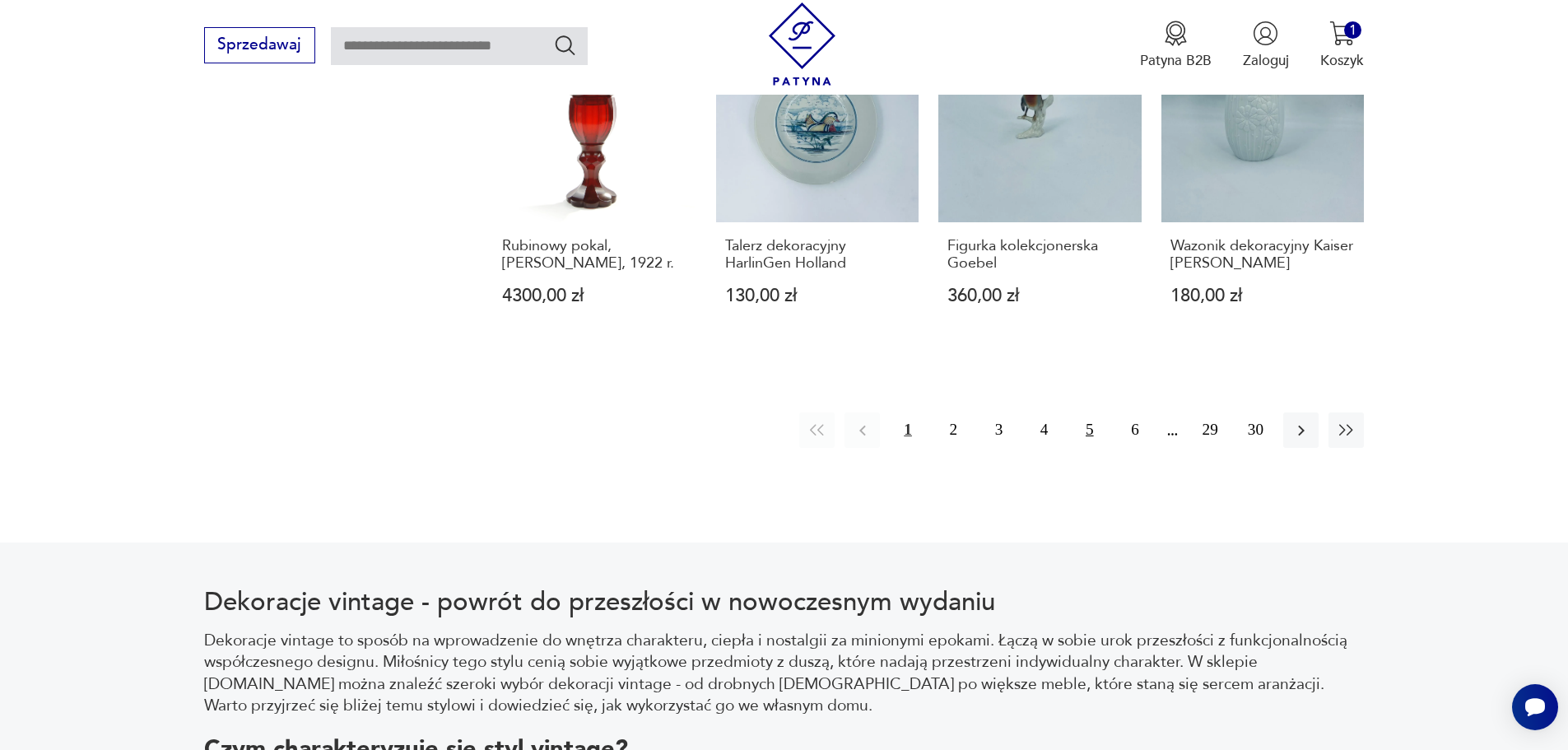
click at [1077, 412] on button "5" at bounding box center [1089, 430] width 35 height 35
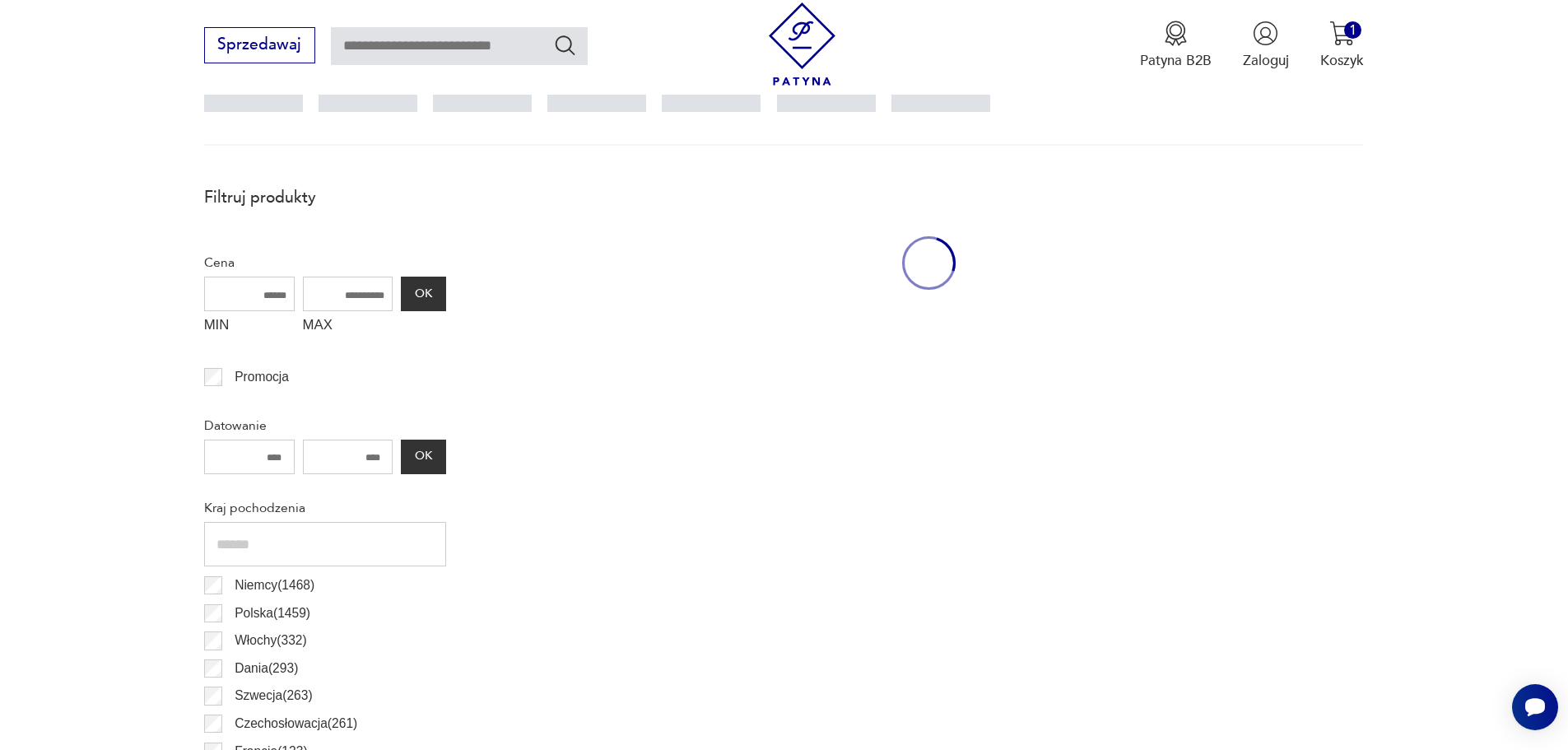
scroll to position [548, 0]
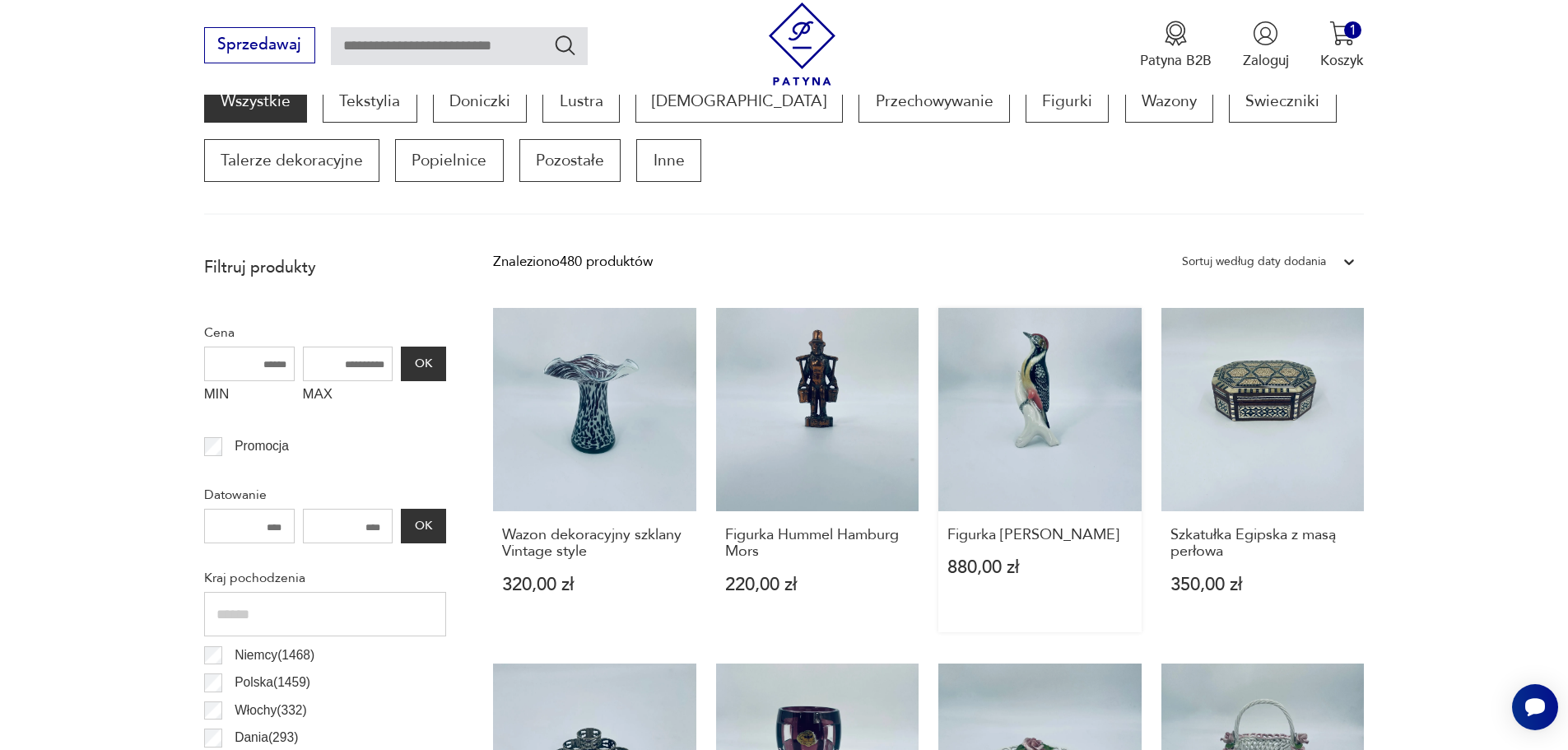
click at [1066, 403] on link "Figurka [PERSON_NAME] 880,00 zł" at bounding box center [1039, 470] width 203 height 324
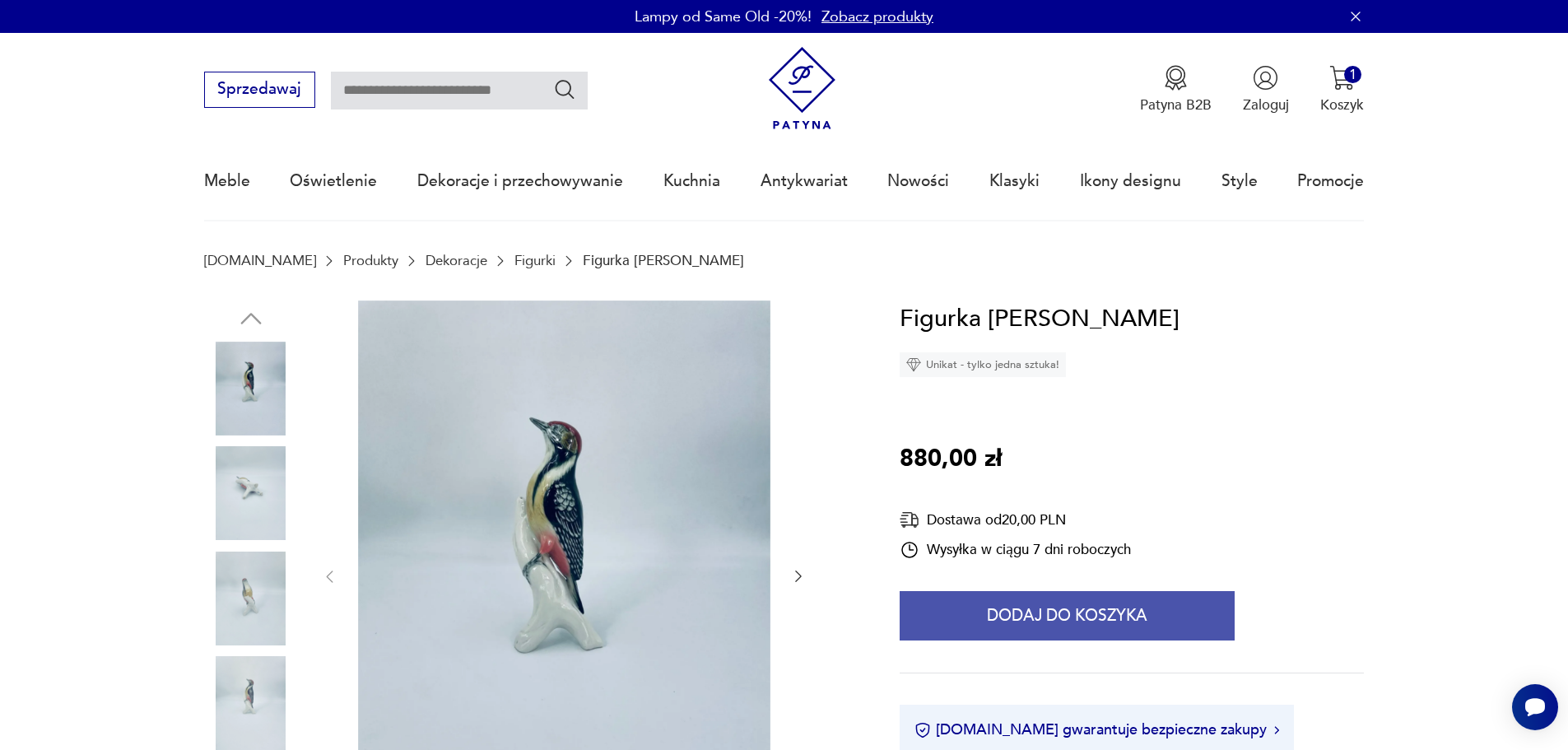
click at [1042, 610] on button "Dodaj do koszyka" at bounding box center [1067, 616] width 335 height 49
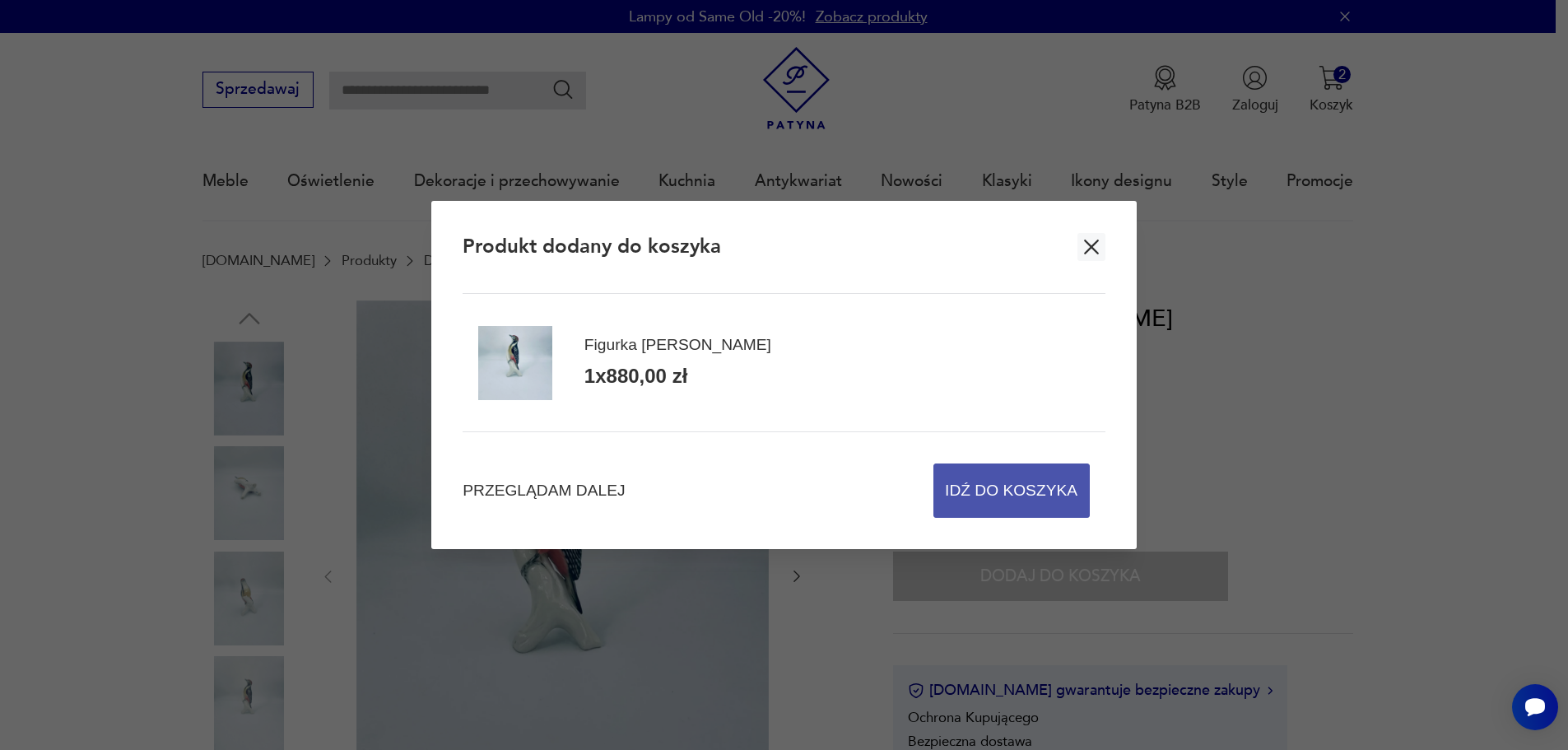
click at [1013, 492] on span "Idź do koszyka" at bounding box center [1011, 491] width 133 height 52
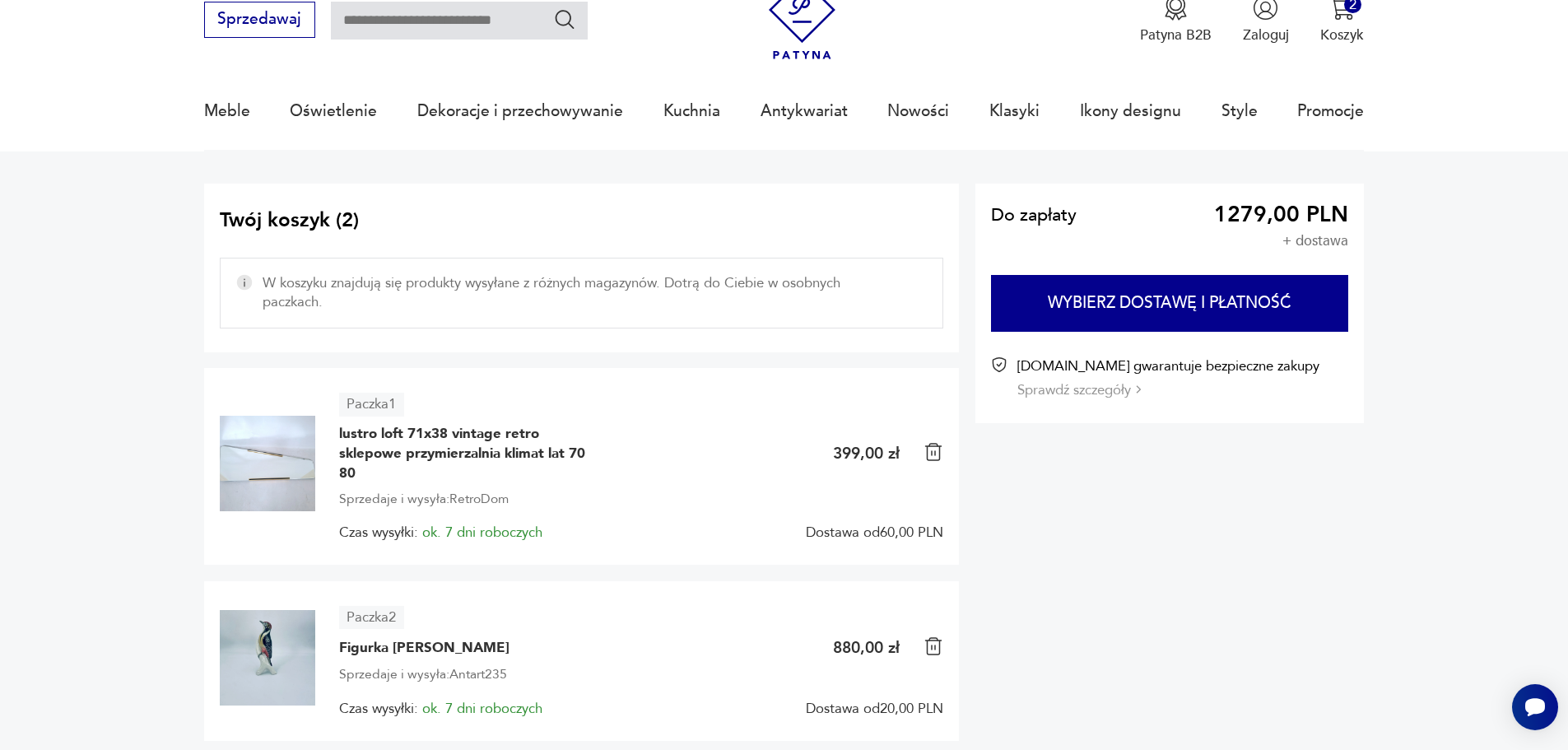
scroll to position [165, 0]
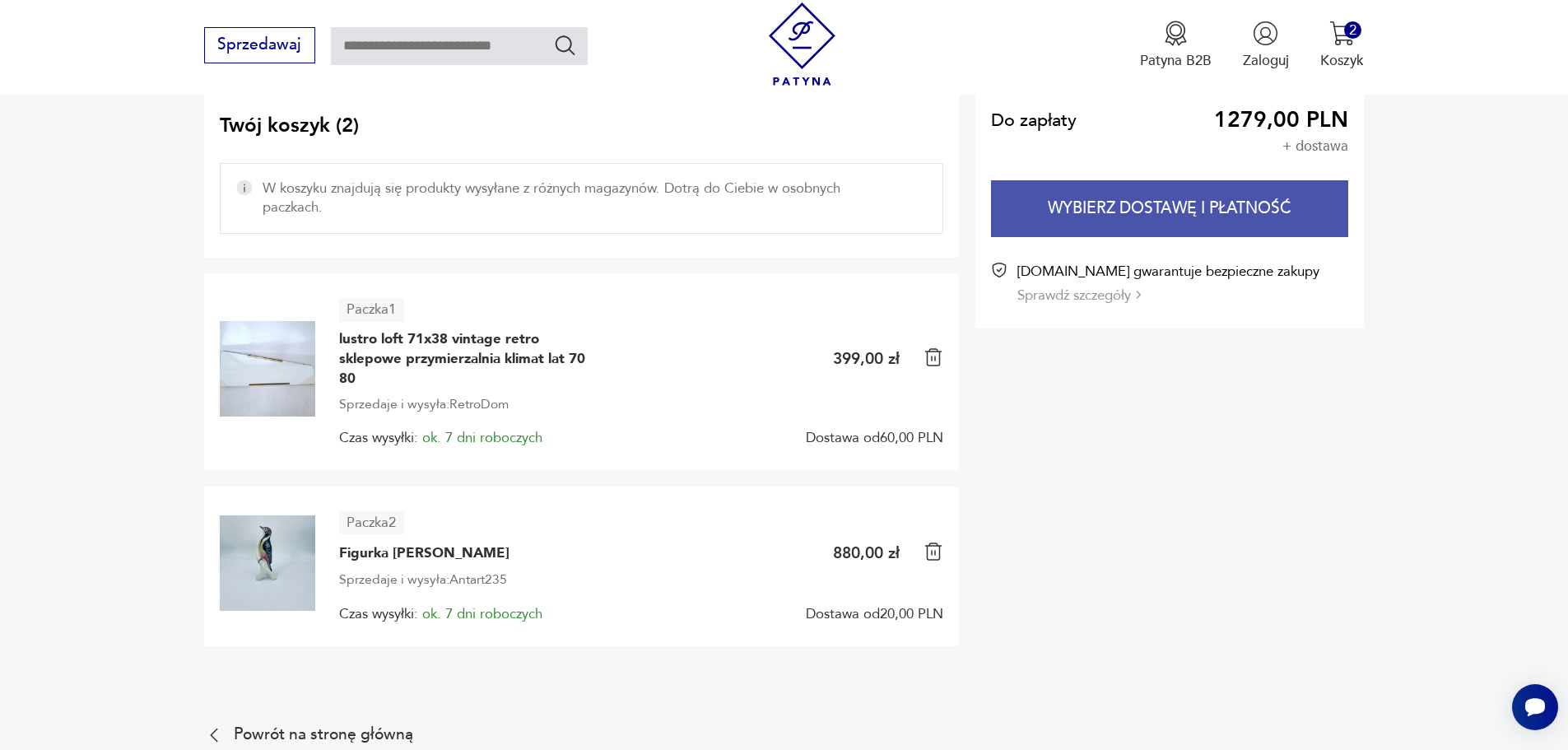
click at [1104, 203] on button "Wybierz dostawę i płatność" at bounding box center [1169, 209] width 357 height 57
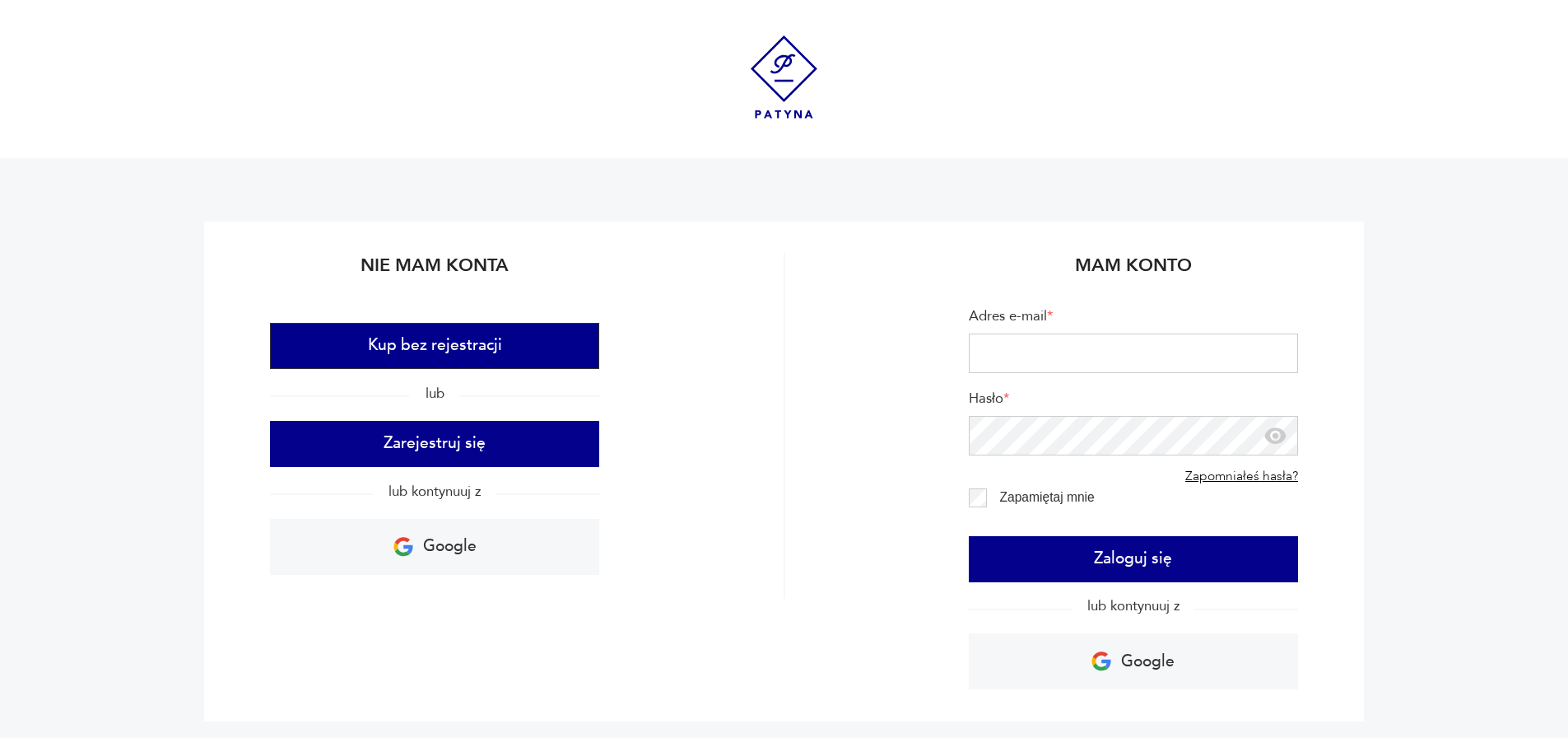
click at [482, 349] on button "Kup bez rejestracji" at bounding box center [435, 345] width 329 height 46
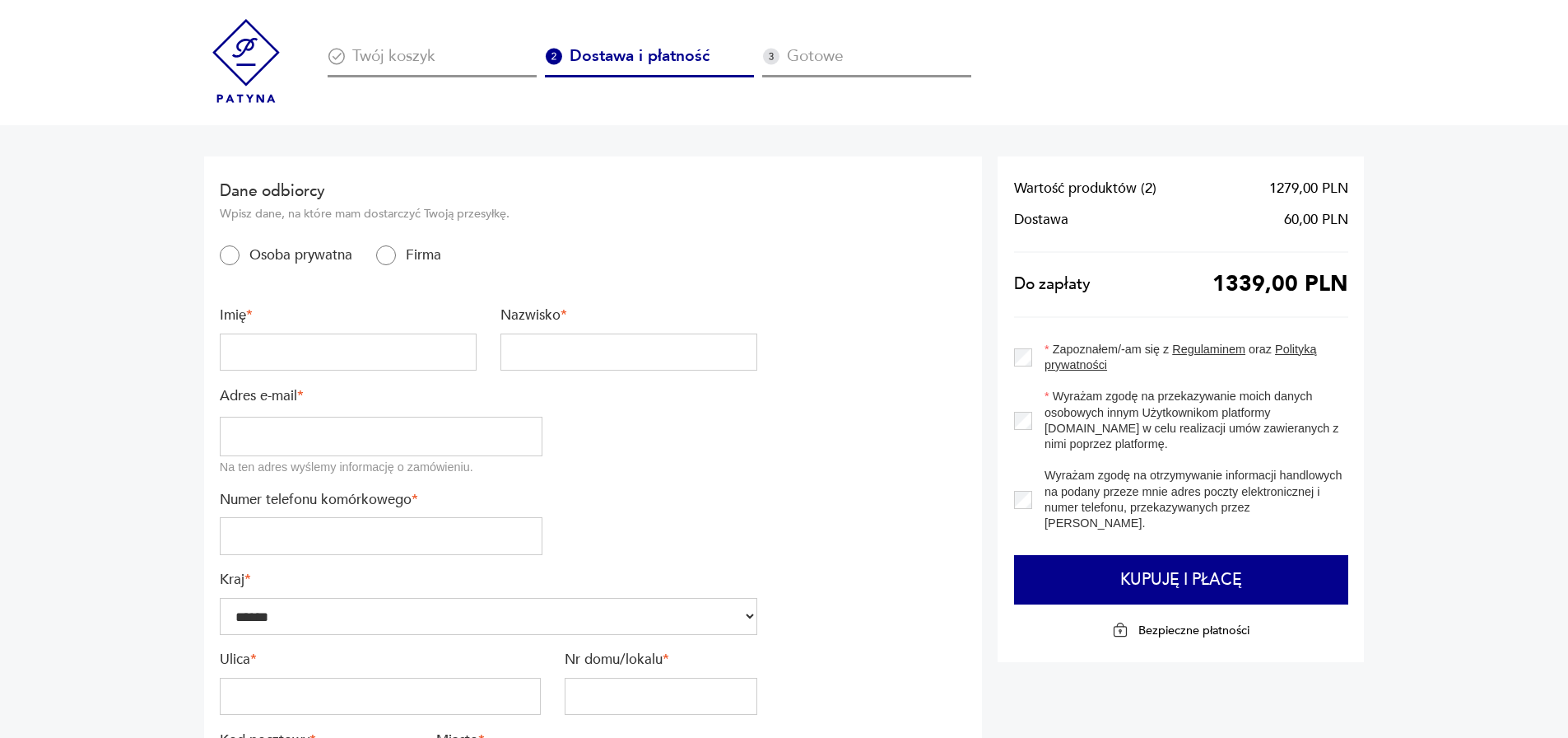
click at [399, 257] on label "Firma" at bounding box center [419, 255] width 46 height 19
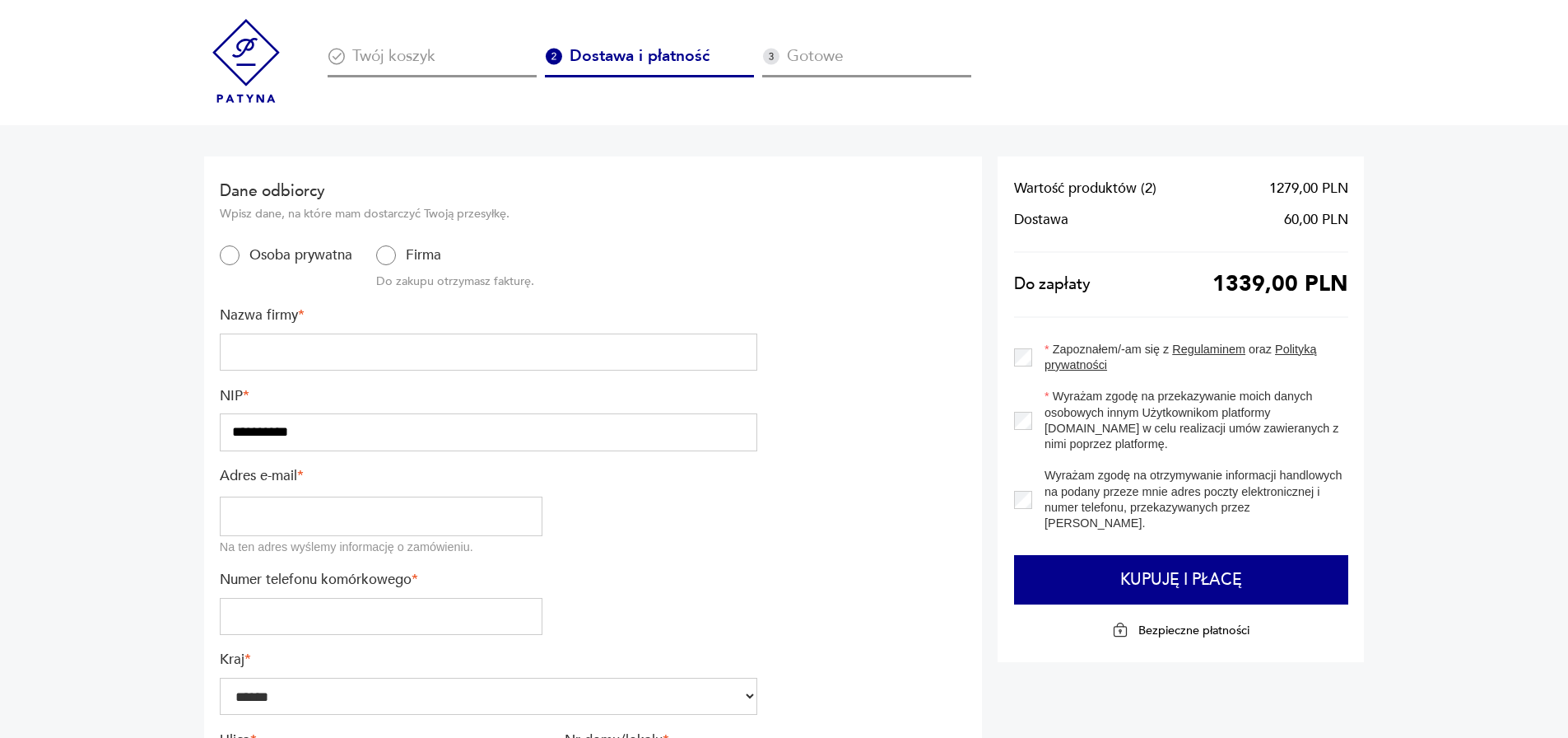
click at [268, 253] on label "Osoba prywatna" at bounding box center [296, 255] width 113 height 19
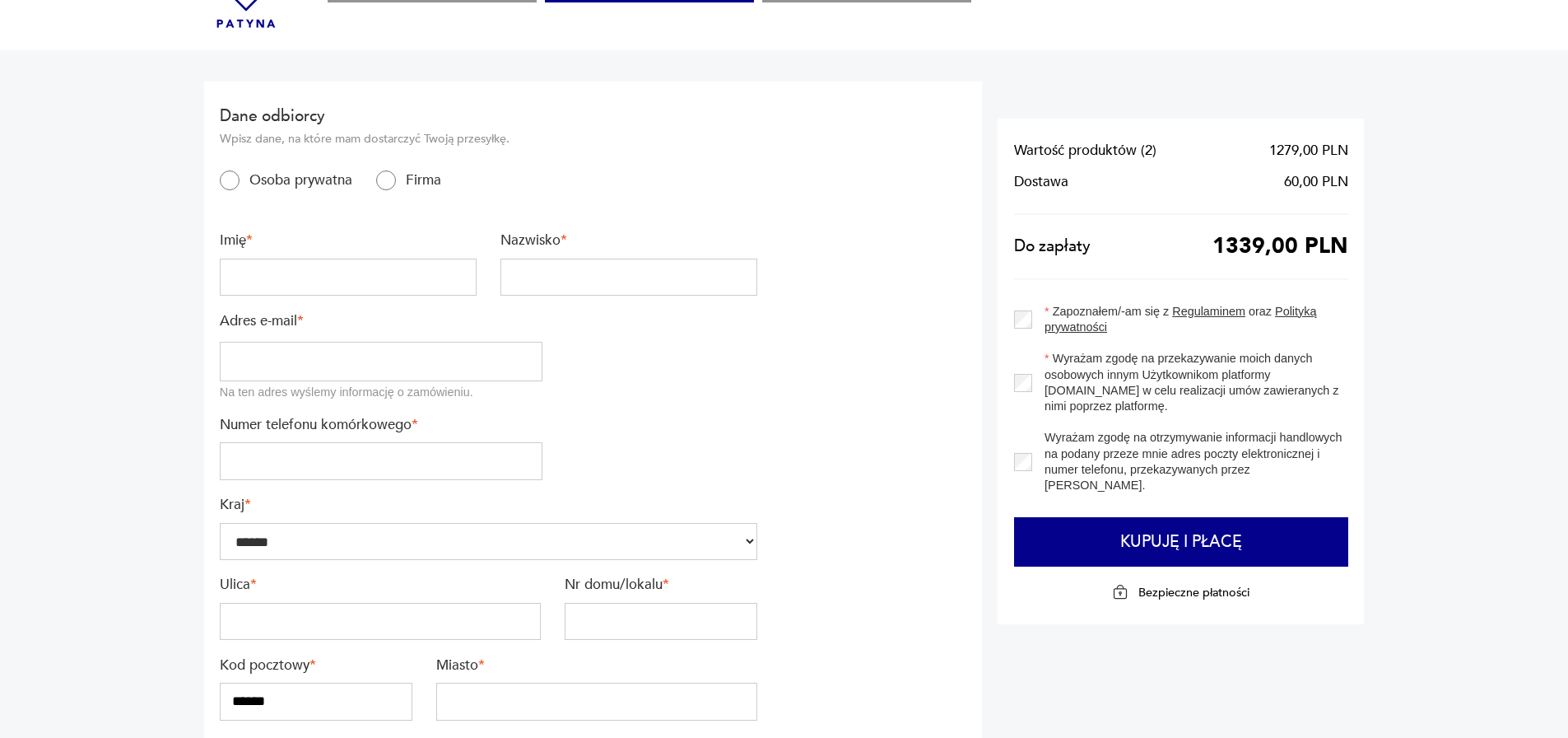
scroll to position [165, 0]
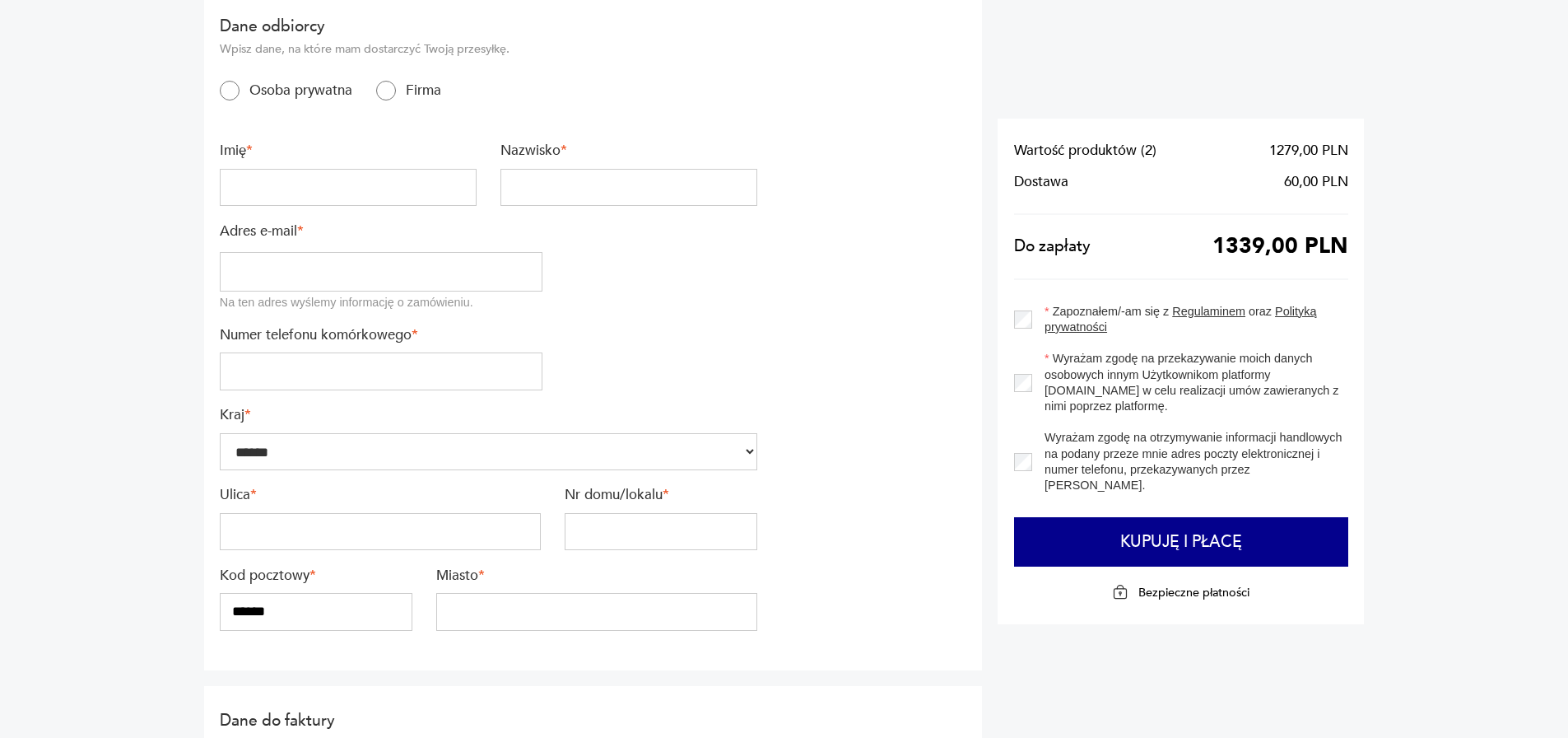
click at [343, 364] on input "tel" at bounding box center [381, 371] width 323 height 38
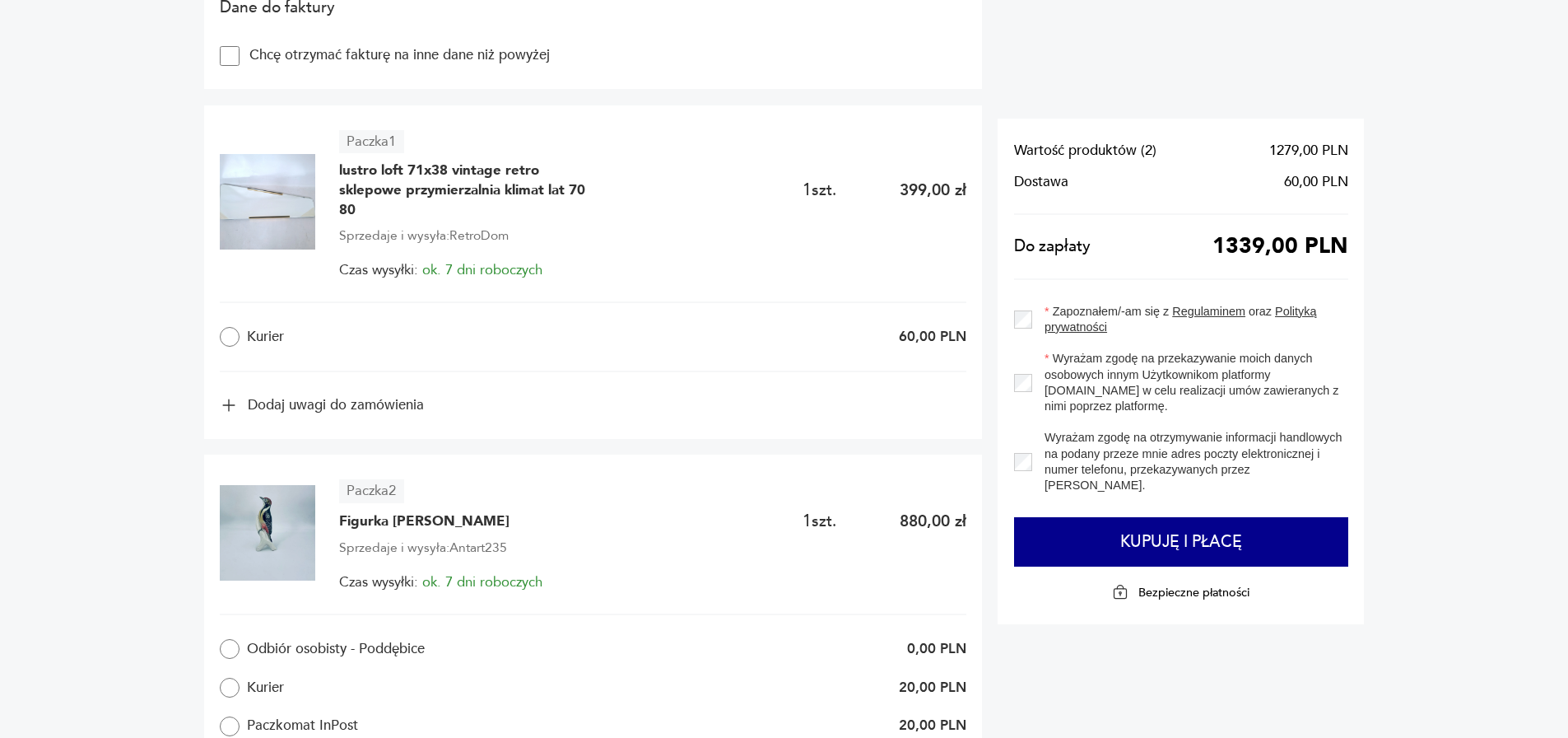
scroll to position [905, 0]
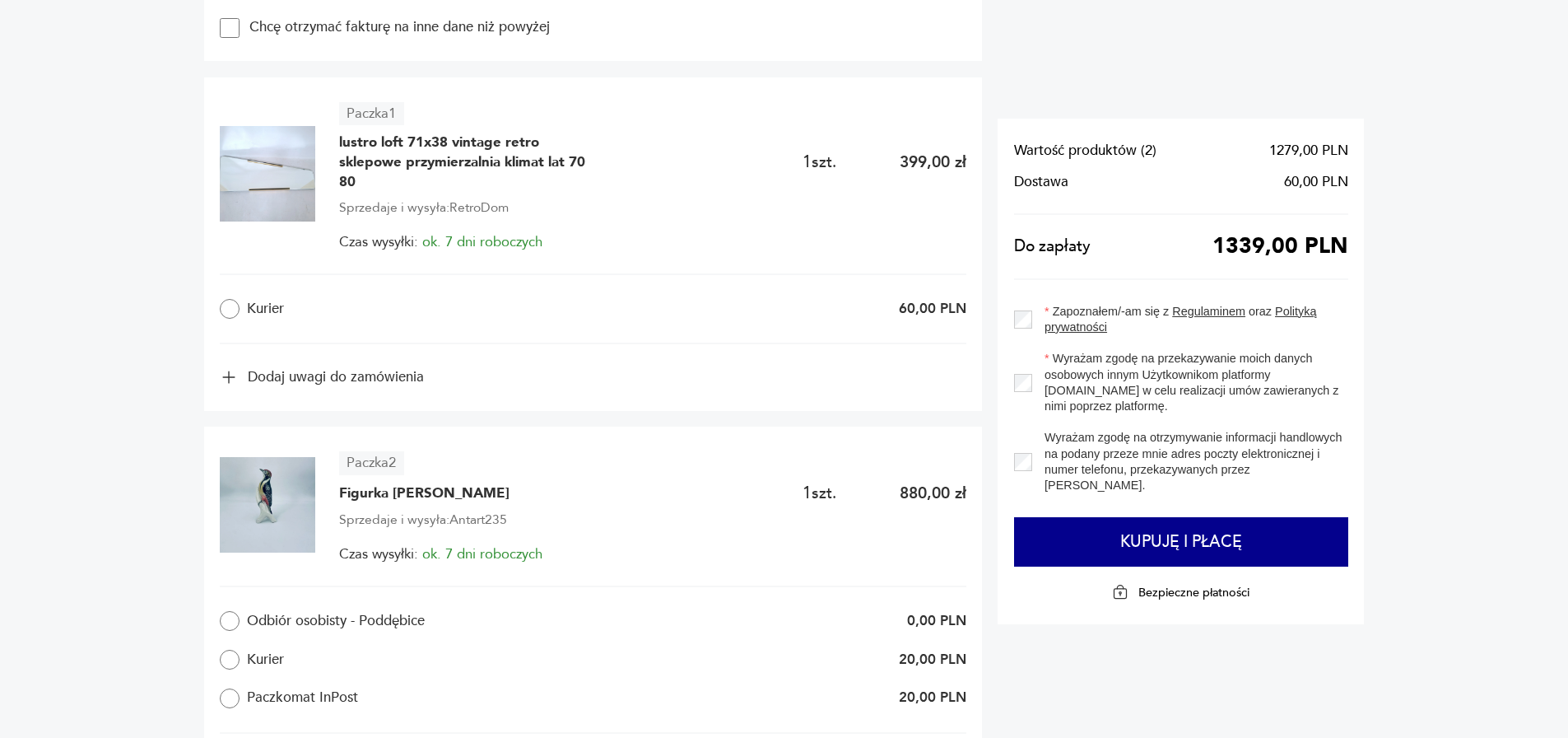
click at [328, 379] on button "Dodaj uwagi do zamówienia" at bounding box center [322, 377] width 204 height 18
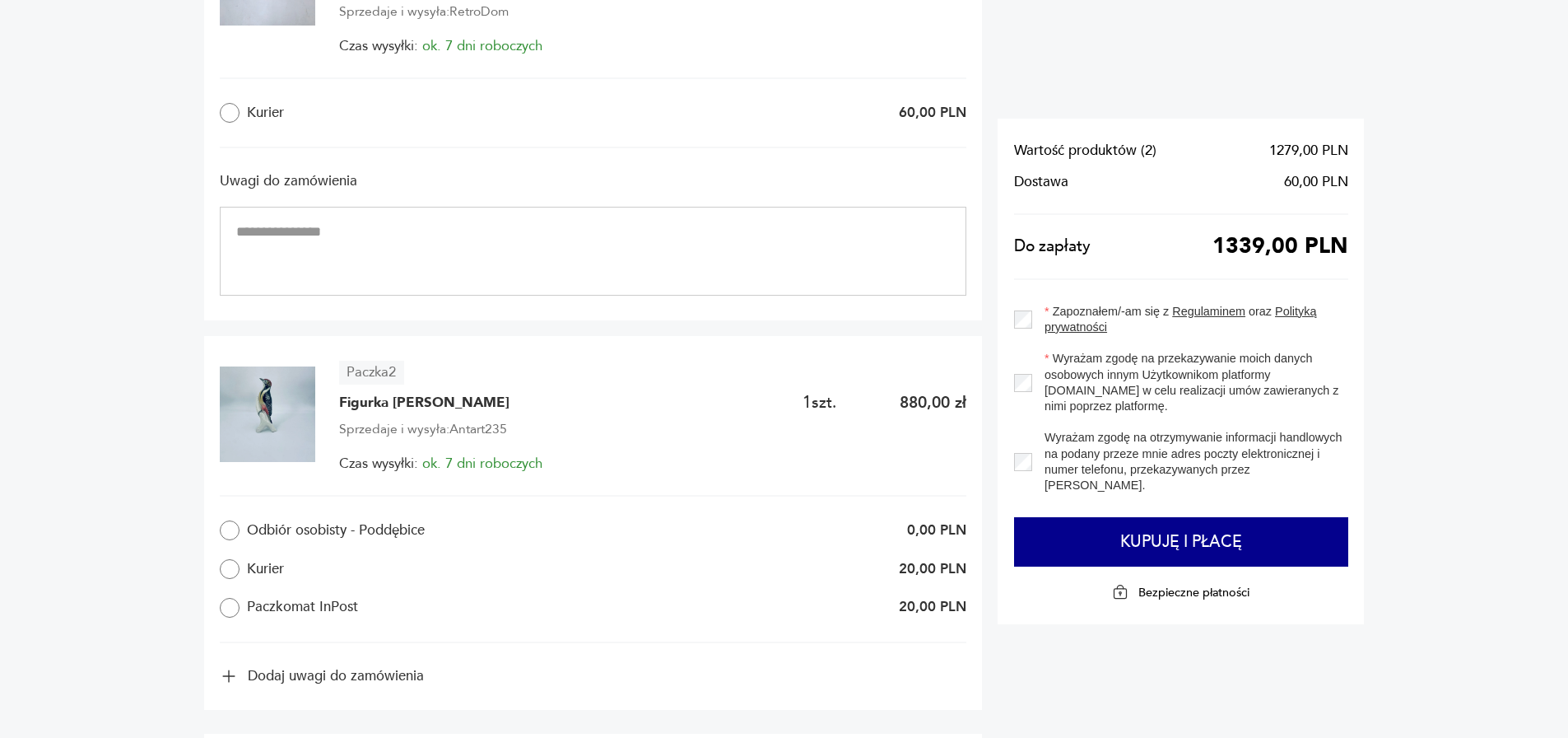
scroll to position [1153, 0]
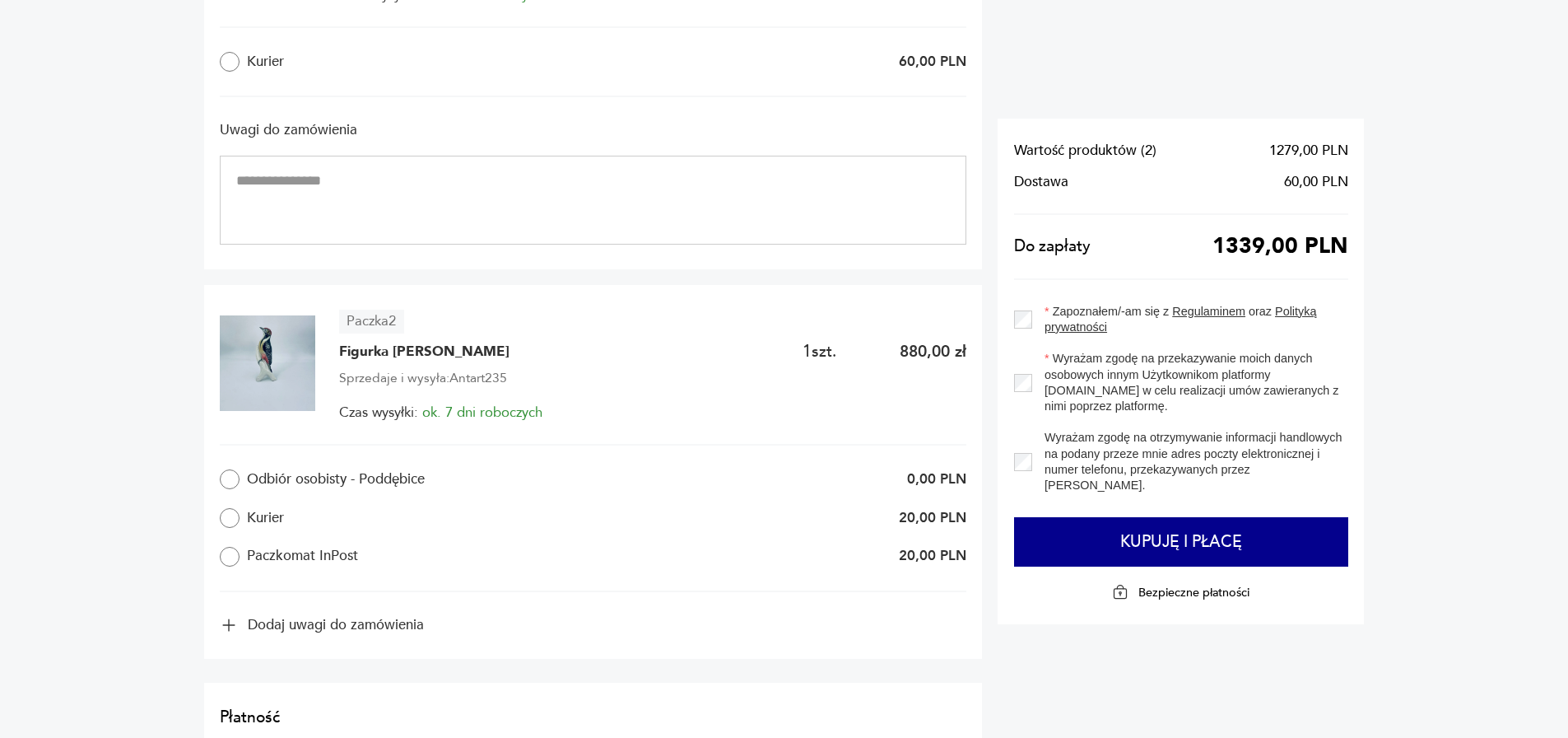
click at [265, 479] on label "Odbiór osobisty - Poddębice" at bounding box center [378, 479] width 317 height 19
click at [260, 523] on label "Kurier" at bounding box center [378, 518] width 317 height 19
click at [265, 561] on label "Paczkomat InPost" at bounding box center [378, 556] width 317 height 19
click at [279, 518] on label "Kurier" at bounding box center [378, 518] width 317 height 19
click at [412, 346] on span "Figurka [PERSON_NAME]" at bounding box center [425, 351] width 171 height 19
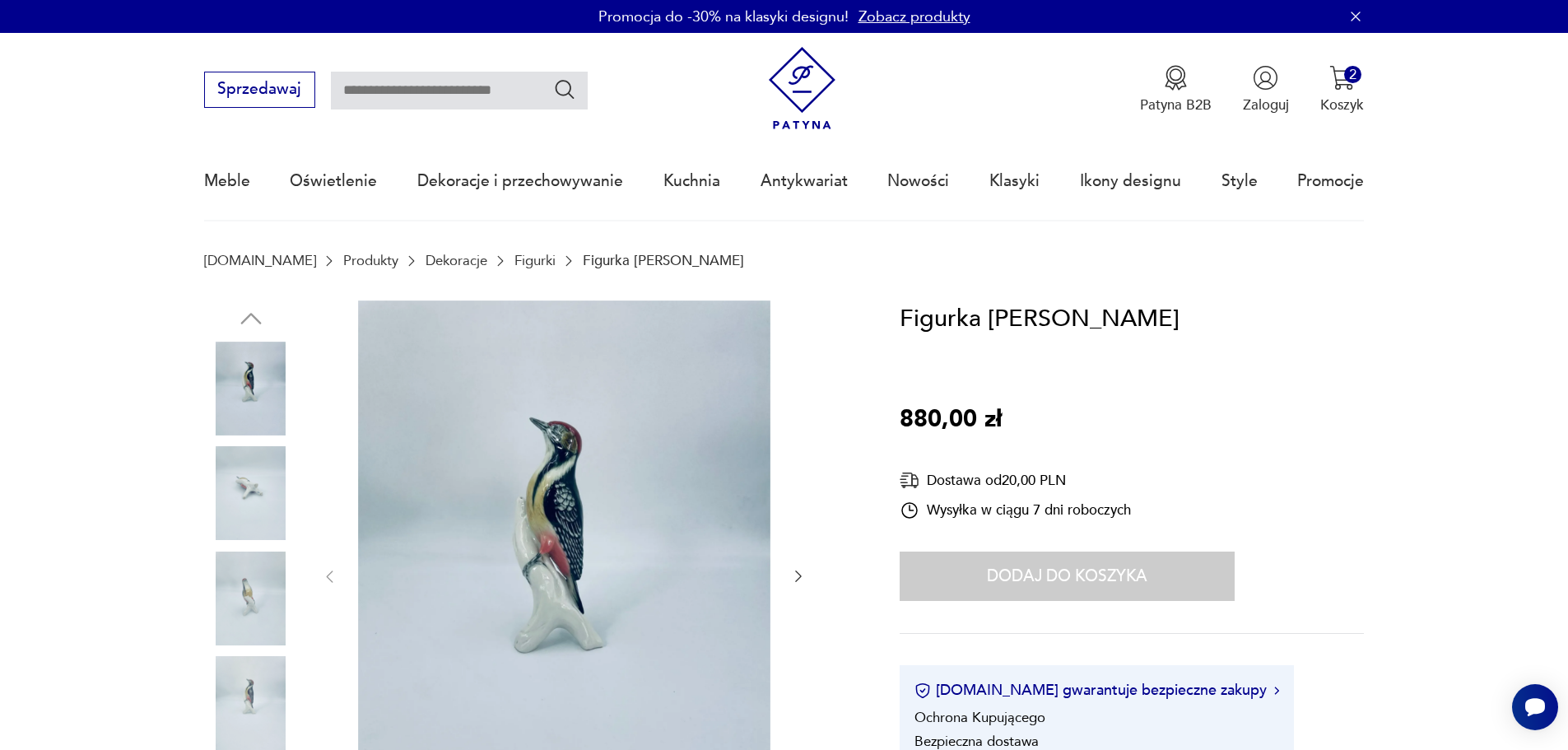
click at [256, 498] on img at bounding box center [251, 492] width 94 height 94
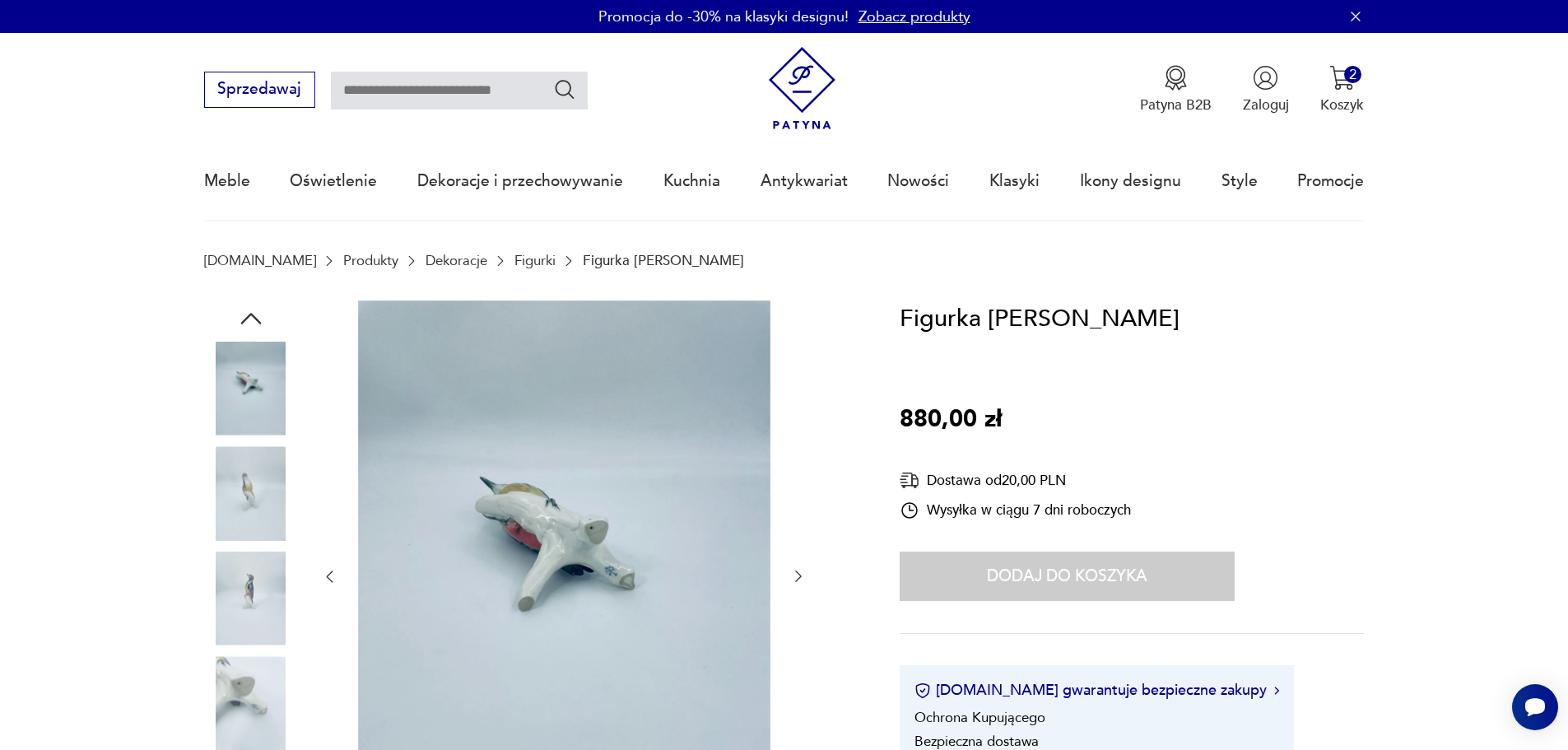
click at [261, 395] on img at bounding box center [251, 389] width 94 height 94
click at [250, 606] on img at bounding box center [251, 598] width 94 height 94
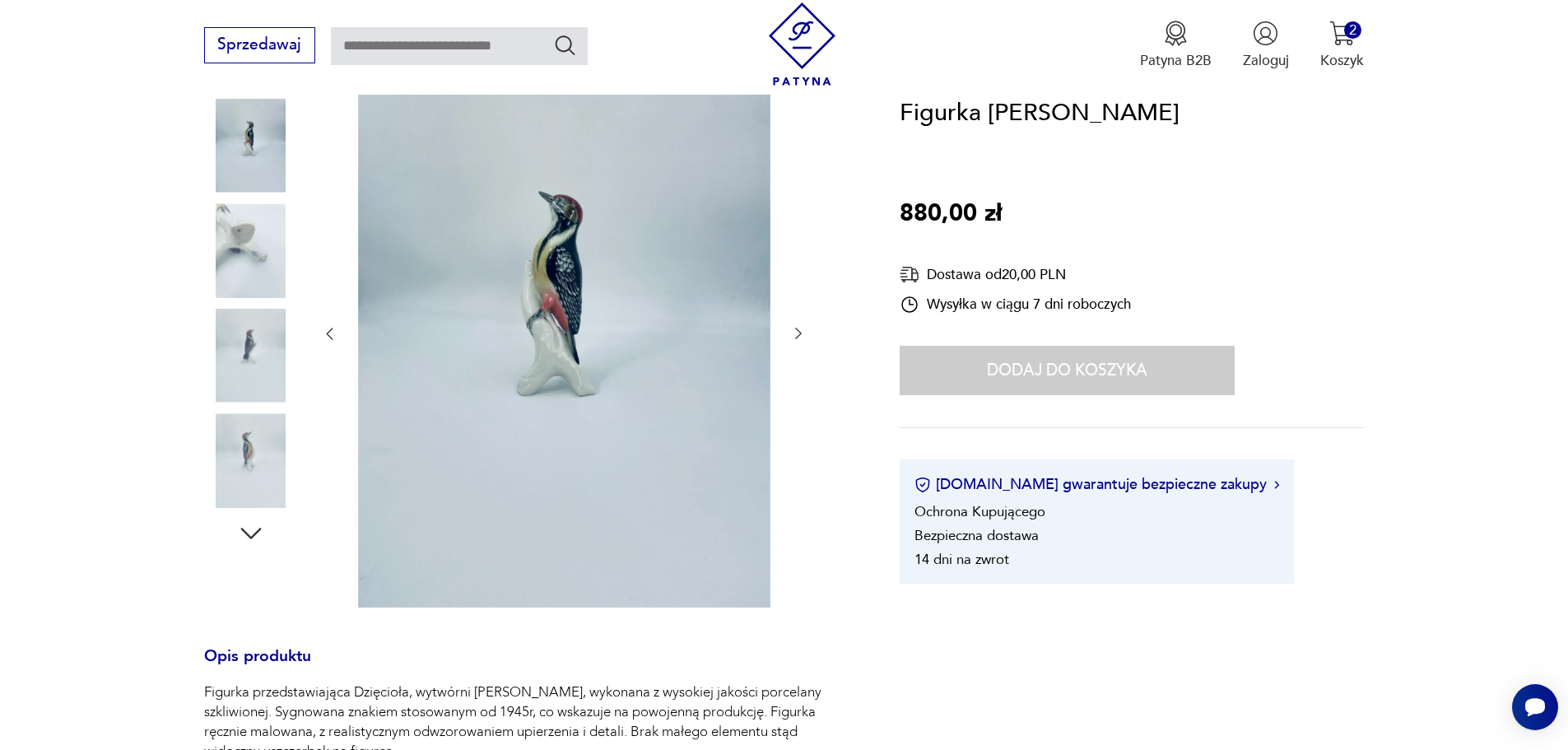
scroll to position [247, 0]
click at [265, 458] on img at bounding box center [251, 456] width 94 height 94
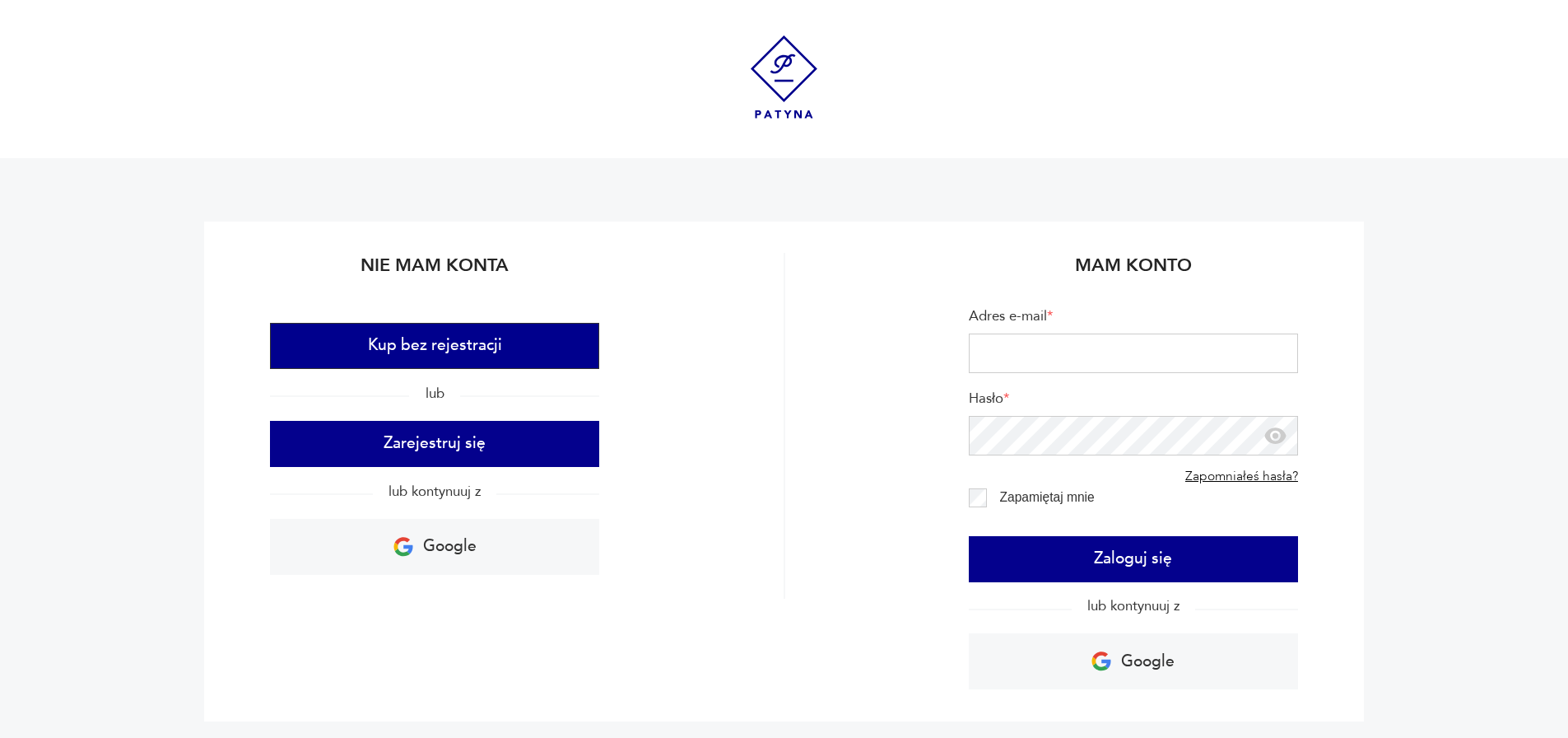
click at [380, 331] on button "Kup bez rejestracji" at bounding box center [435, 345] width 329 height 46
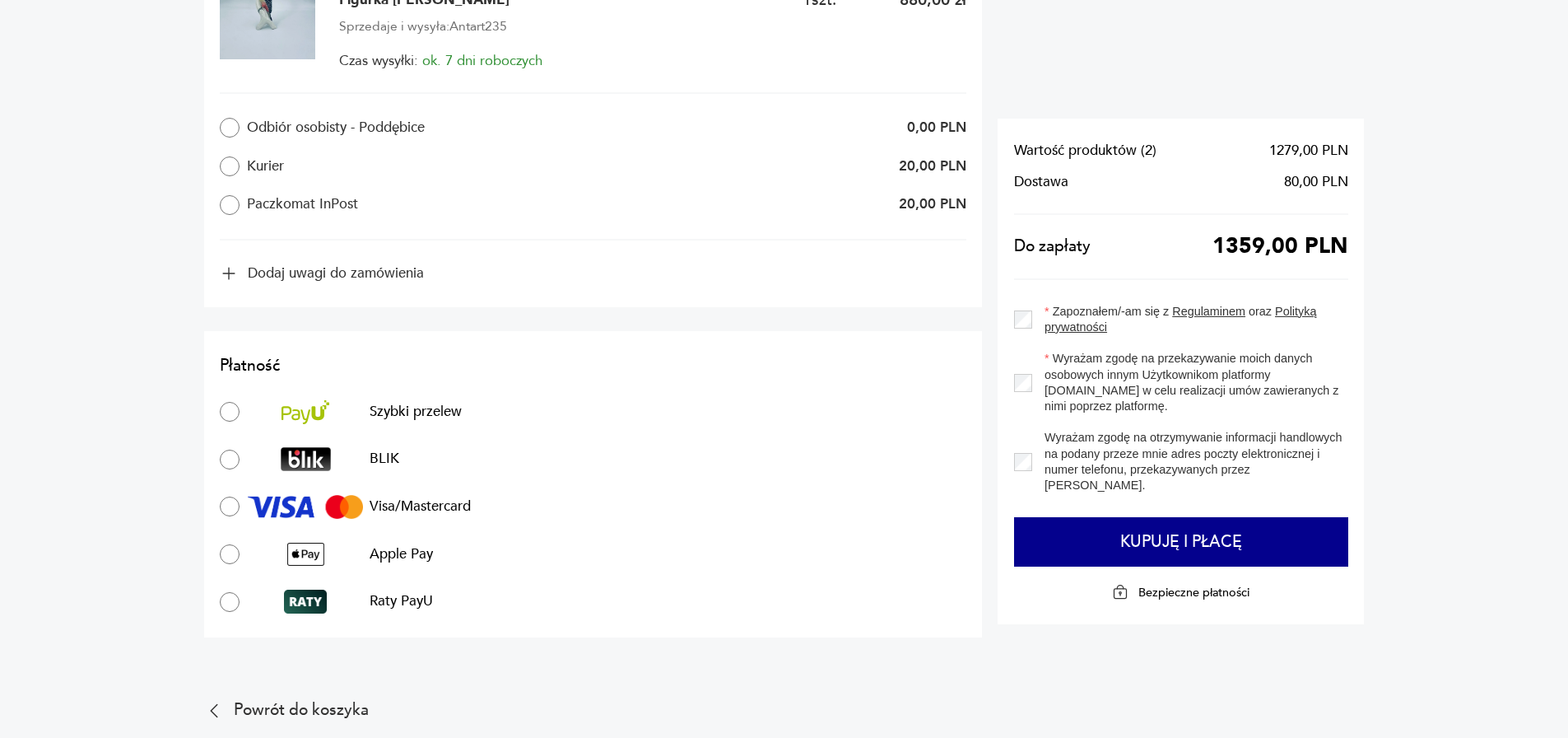
scroll to position [1399, 0]
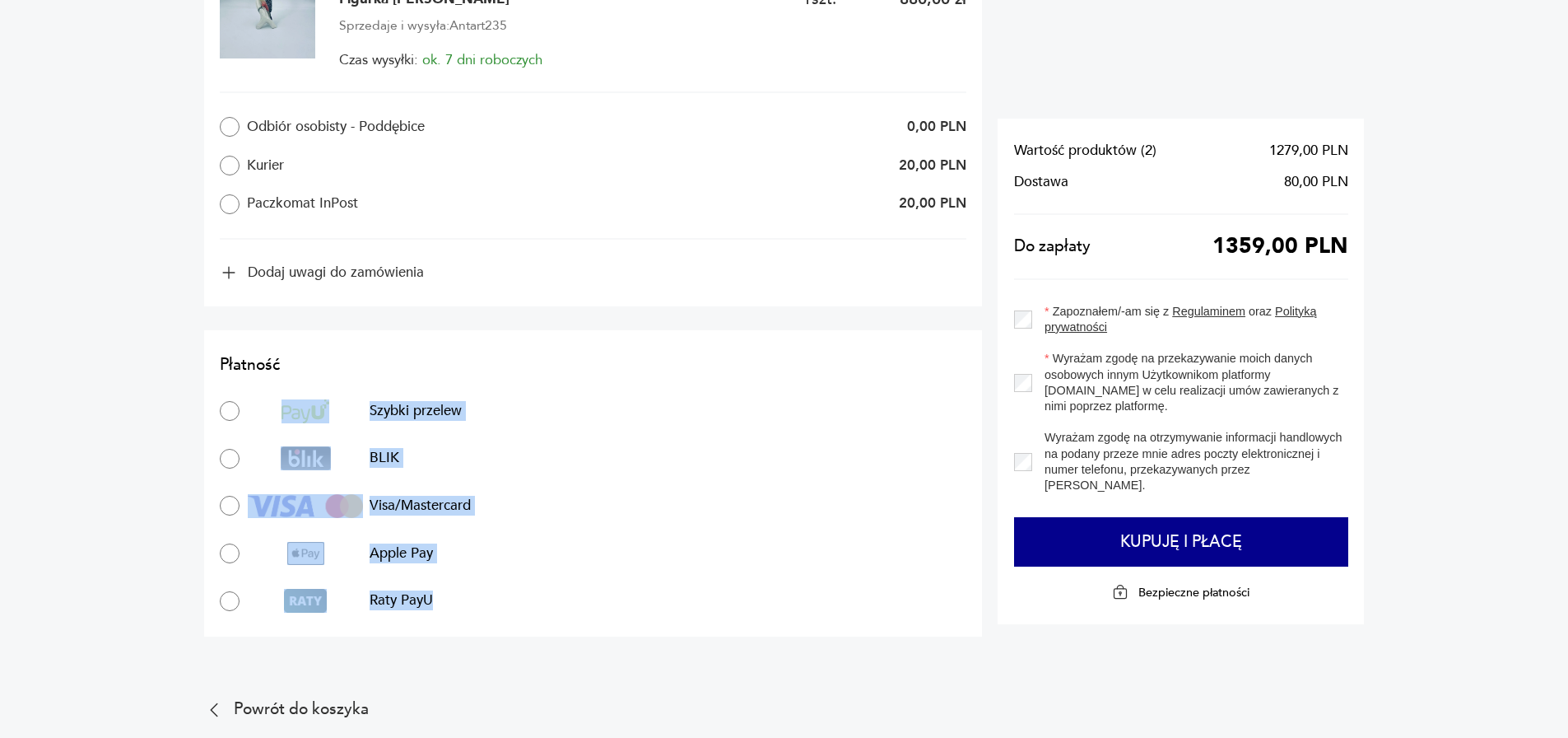
drag, startPoint x: 335, startPoint y: 459, endPoint x: 563, endPoint y: 653, distance: 299.4
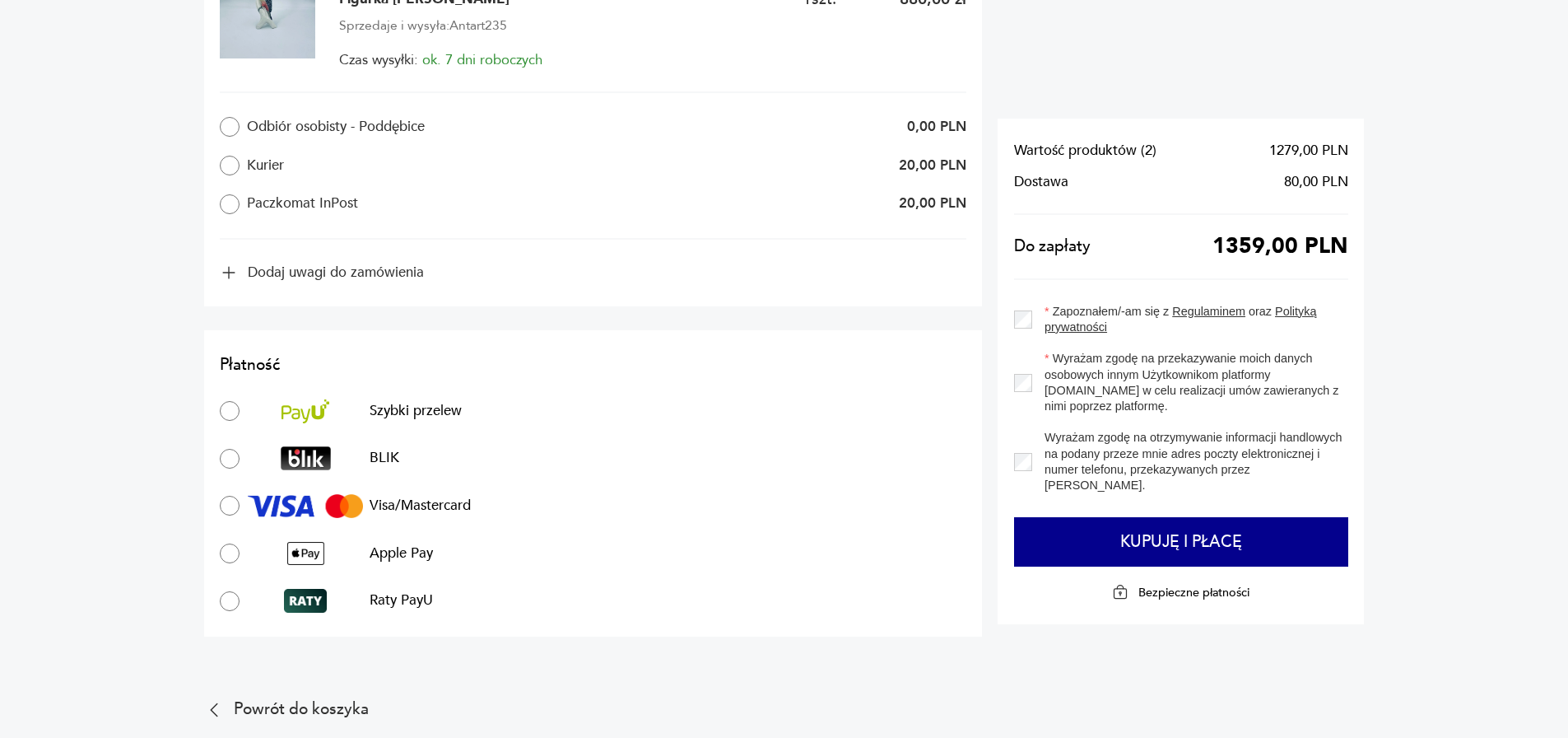
click at [218, 594] on div "Płatność Szybki przelew BLIK Visa/Mastercard Apple Pay Raty PayU" at bounding box center [594, 483] width 779 height 307
click at [218, 604] on div "Płatność Szybki przelew BLIK Visa/Mastercard Apple Pay Raty PayU" at bounding box center [594, 483] width 779 height 307
click at [232, 490] on div "Płatność Szybki przelew BLIK Visa/Mastercard Apple Pay Raty PayU" at bounding box center [593, 483] width 746 height 258
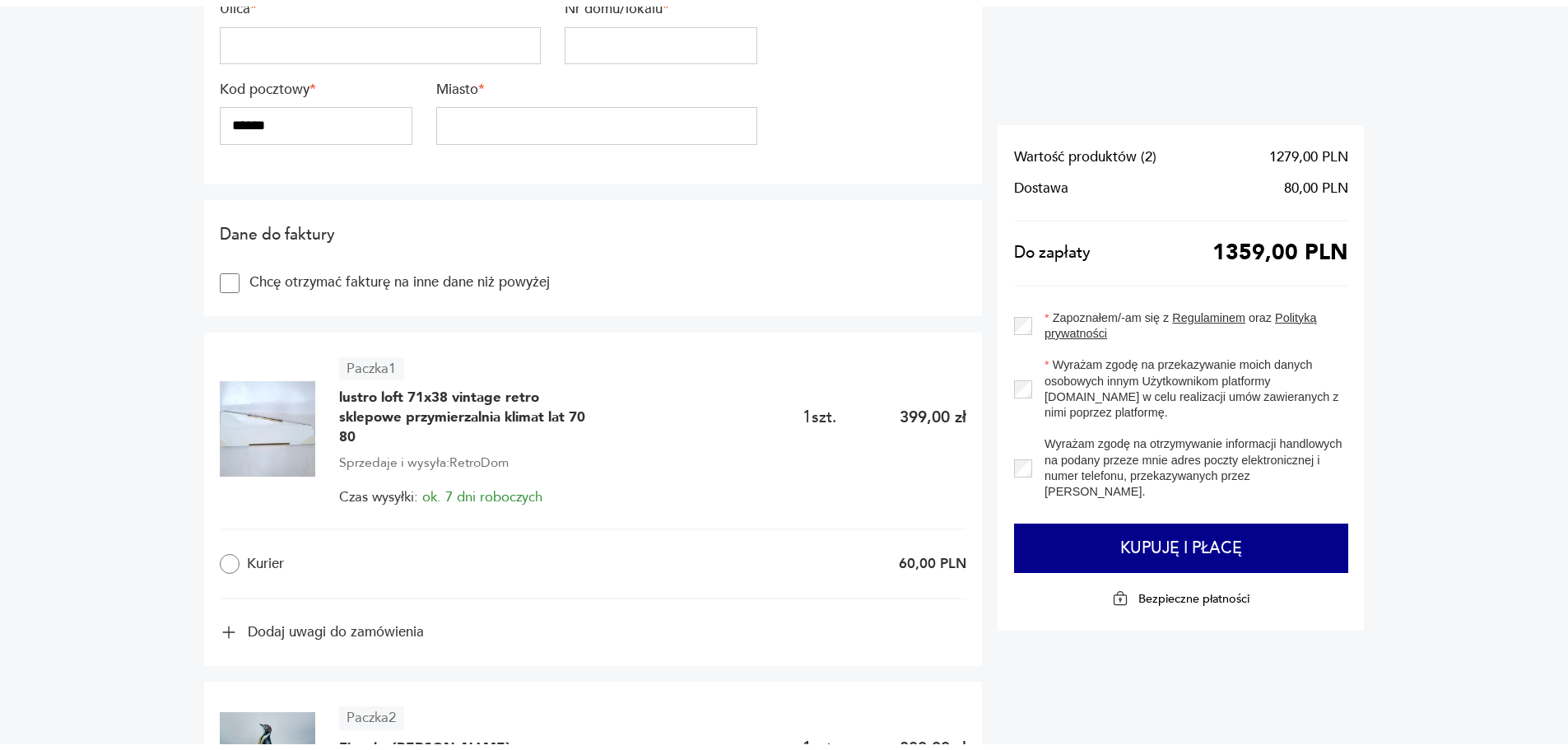
scroll to position [0, 0]
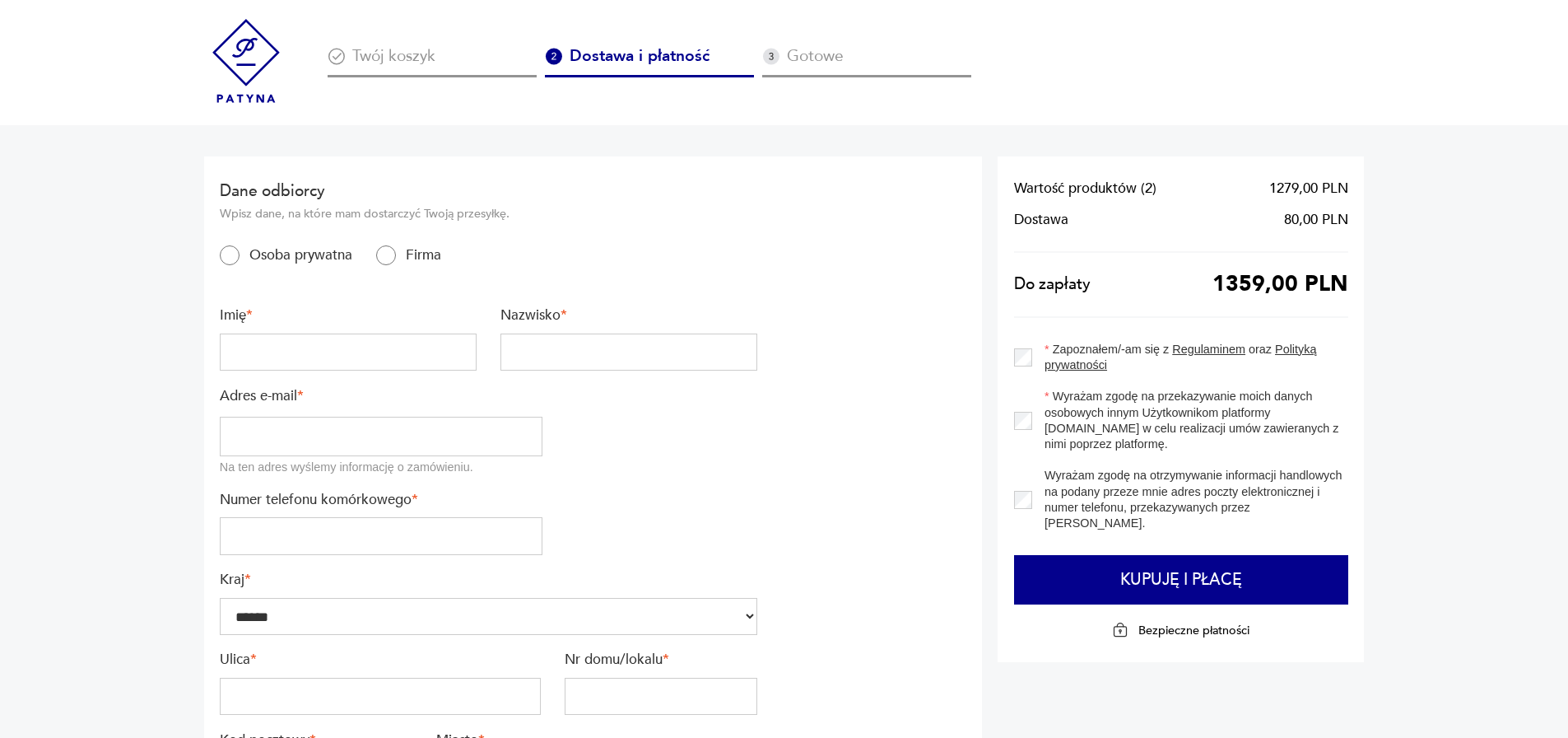
click at [272, 59] on img at bounding box center [246, 60] width 84 height 84
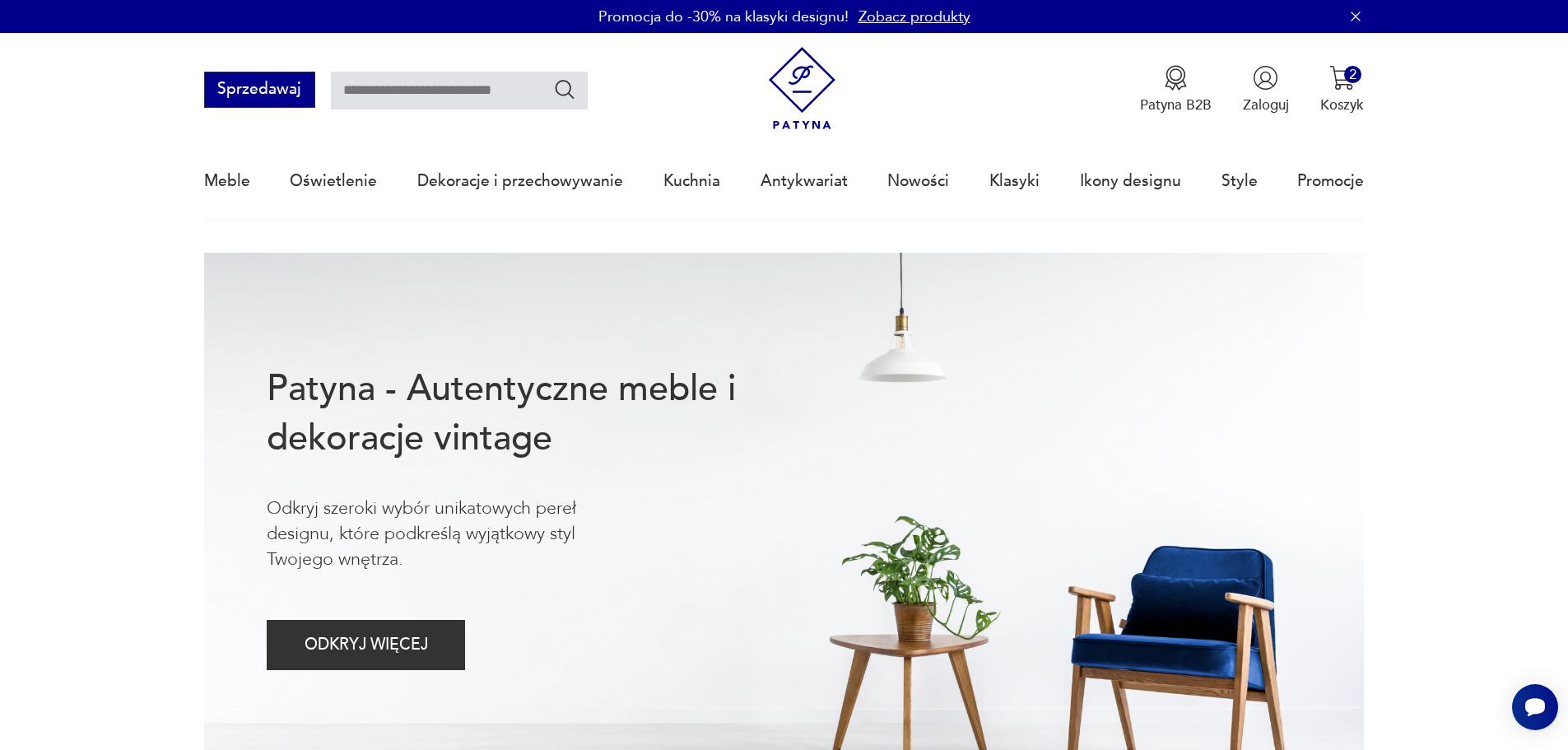
click at [259, 94] on button "Sprzedawaj" at bounding box center [260, 90] width 111 height 36
